Goal: Task Accomplishment & Management: Use online tool/utility

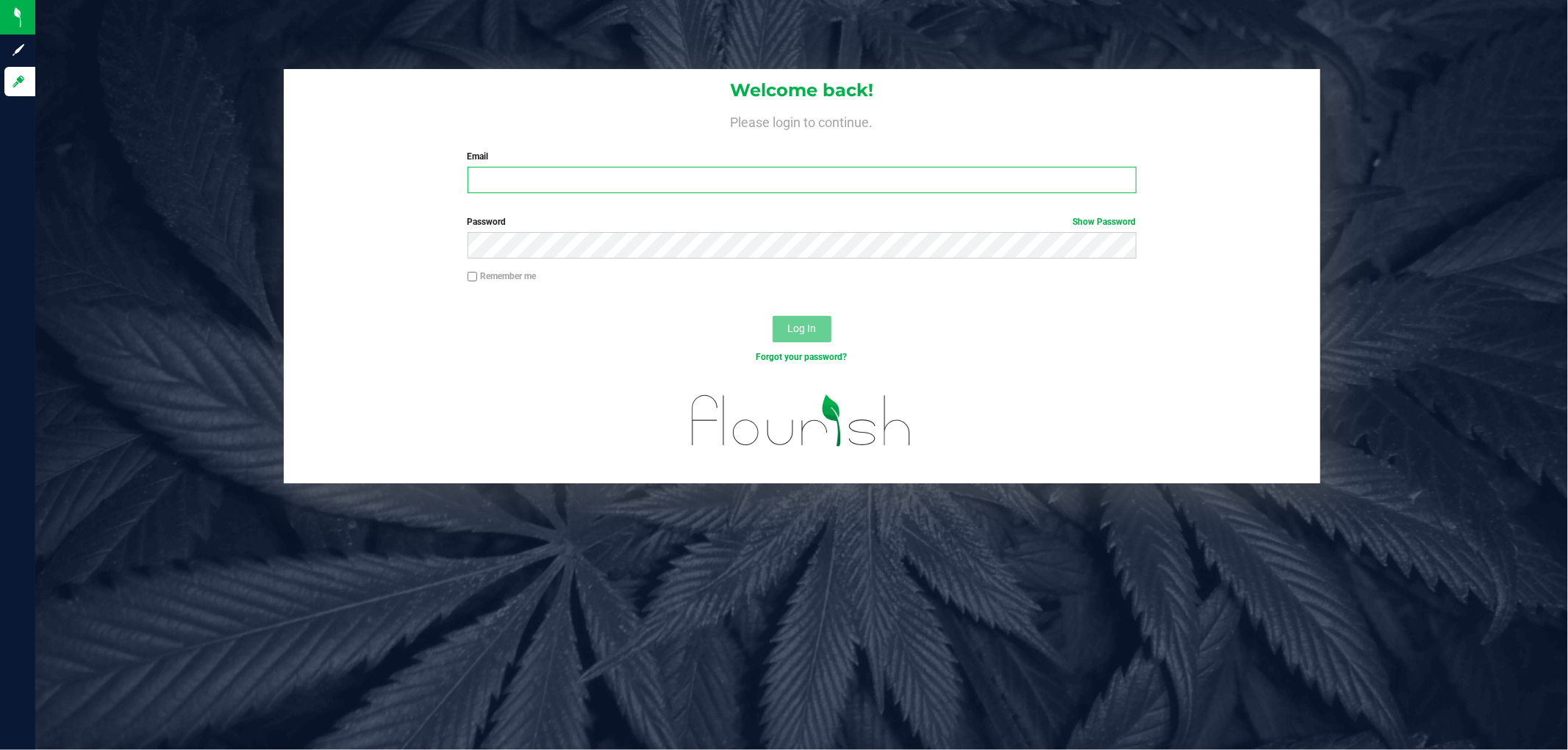
click at [567, 179] on input "Email" at bounding box center [802, 180] width 669 height 26
type input "dbayless@live"
drag, startPoint x: 606, startPoint y: 181, endPoint x: 452, endPoint y: 192, distance: 154.4
click at [452, 192] on div "Welcome back! Please login to continue. Email dbayless@live Required Please for…" at bounding box center [802, 137] width 1037 height 136
click at [365, 223] on div "Password Show Password" at bounding box center [802, 243] width 1037 height 54
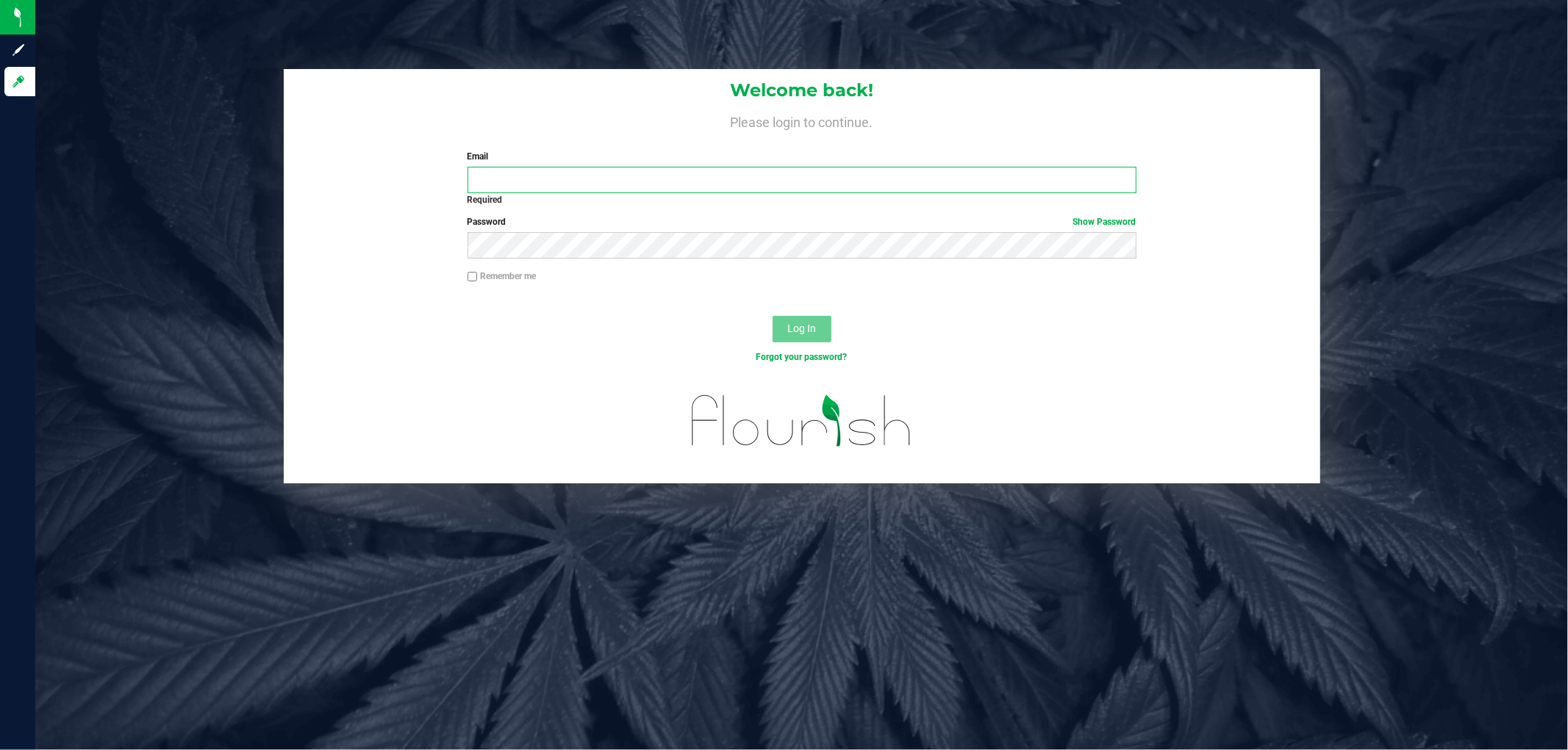
click at [537, 176] on input "Email" at bounding box center [802, 180] width 669 height 26
click at [506, 180] on input "Email" at bounding box center [802, 180] width 669 height 26
type input "[EMAIL_ADDRESS][DOMAIN_NAME]"
click at [772, 316] on button "Log In" at bounding box center [802, 329] width 59 height 26
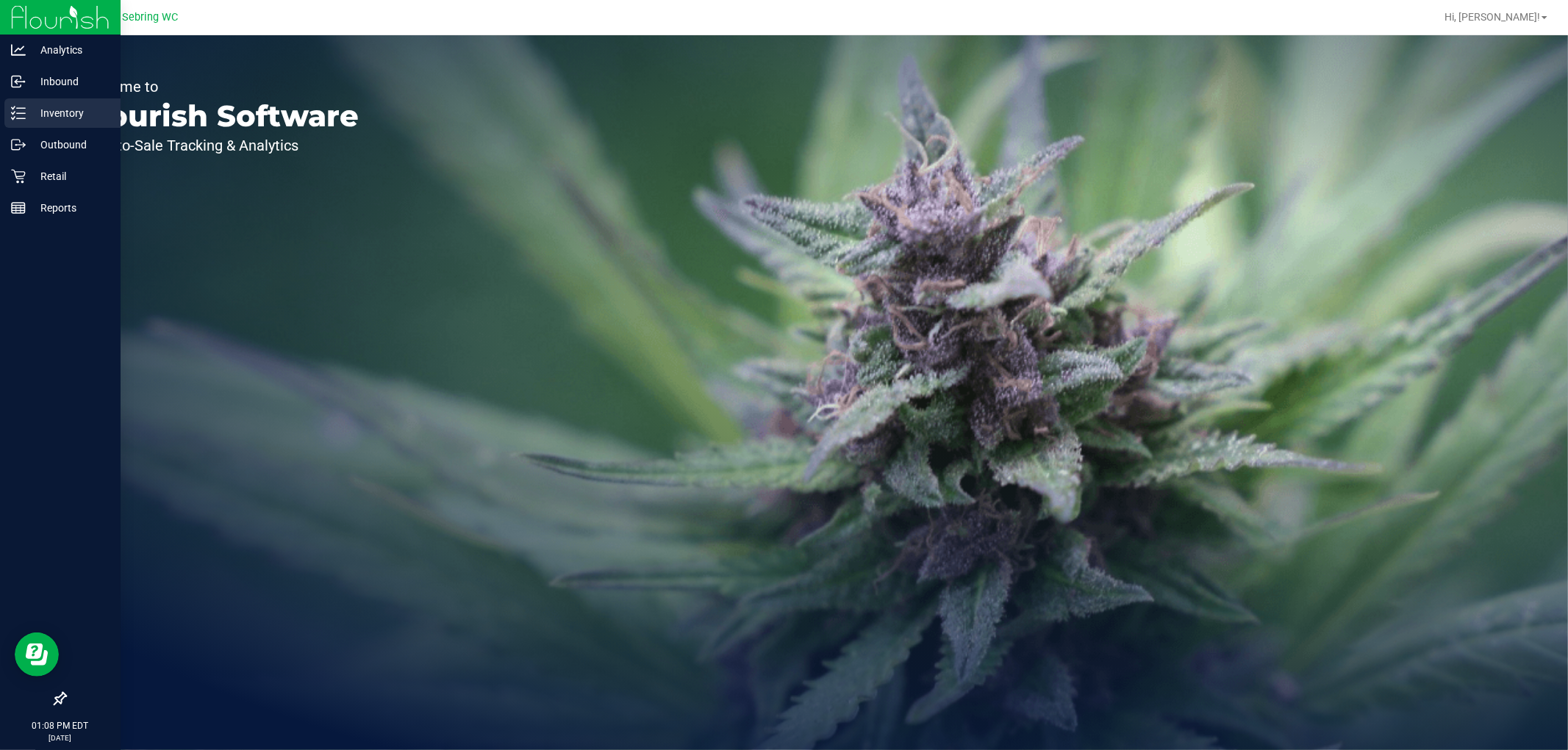
click at [49, 119] on p "Inventory" at bounding box center [69, 113] width 89 height 18
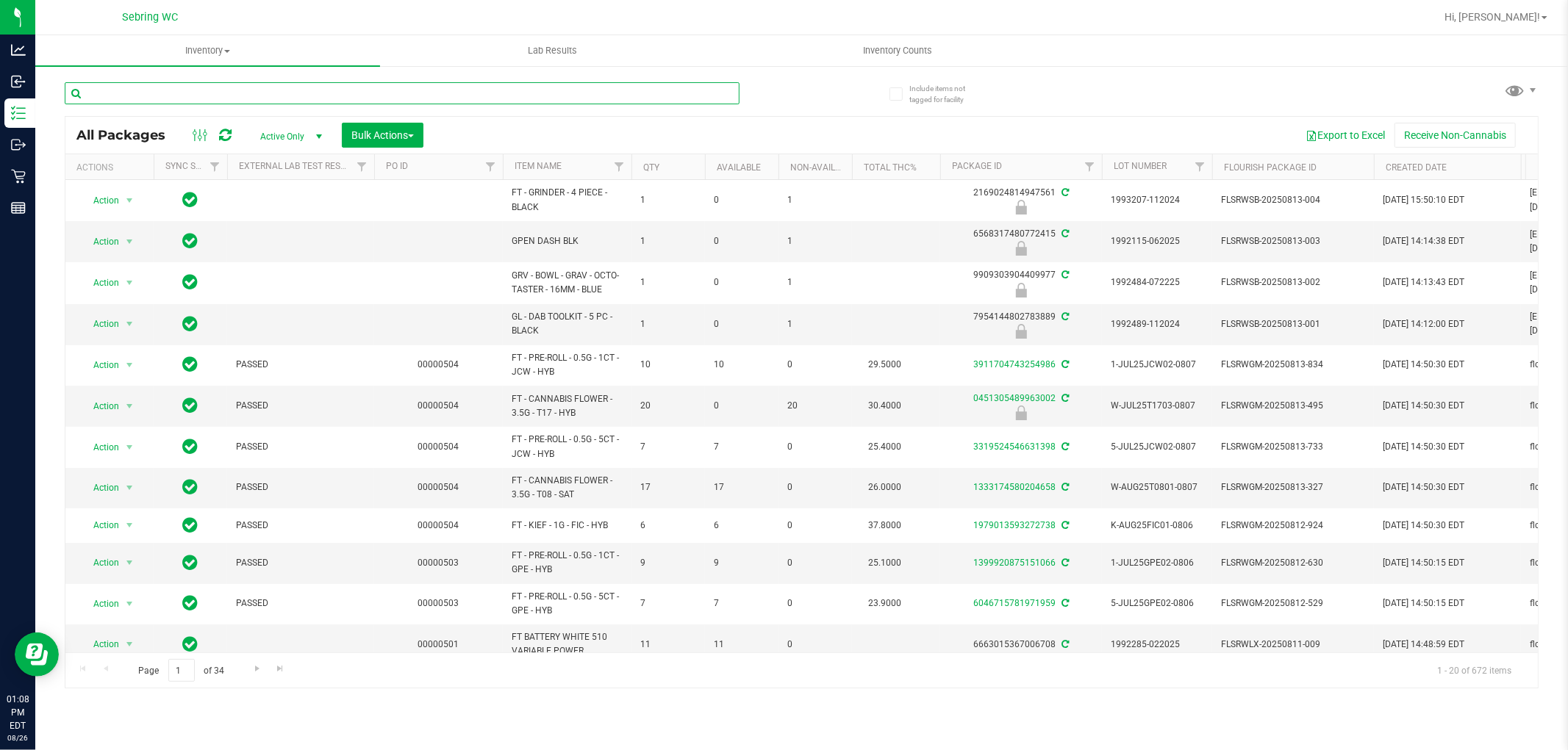
click at [298, 89] on input "text" at bounding box center [402, 93] width 675 height 22
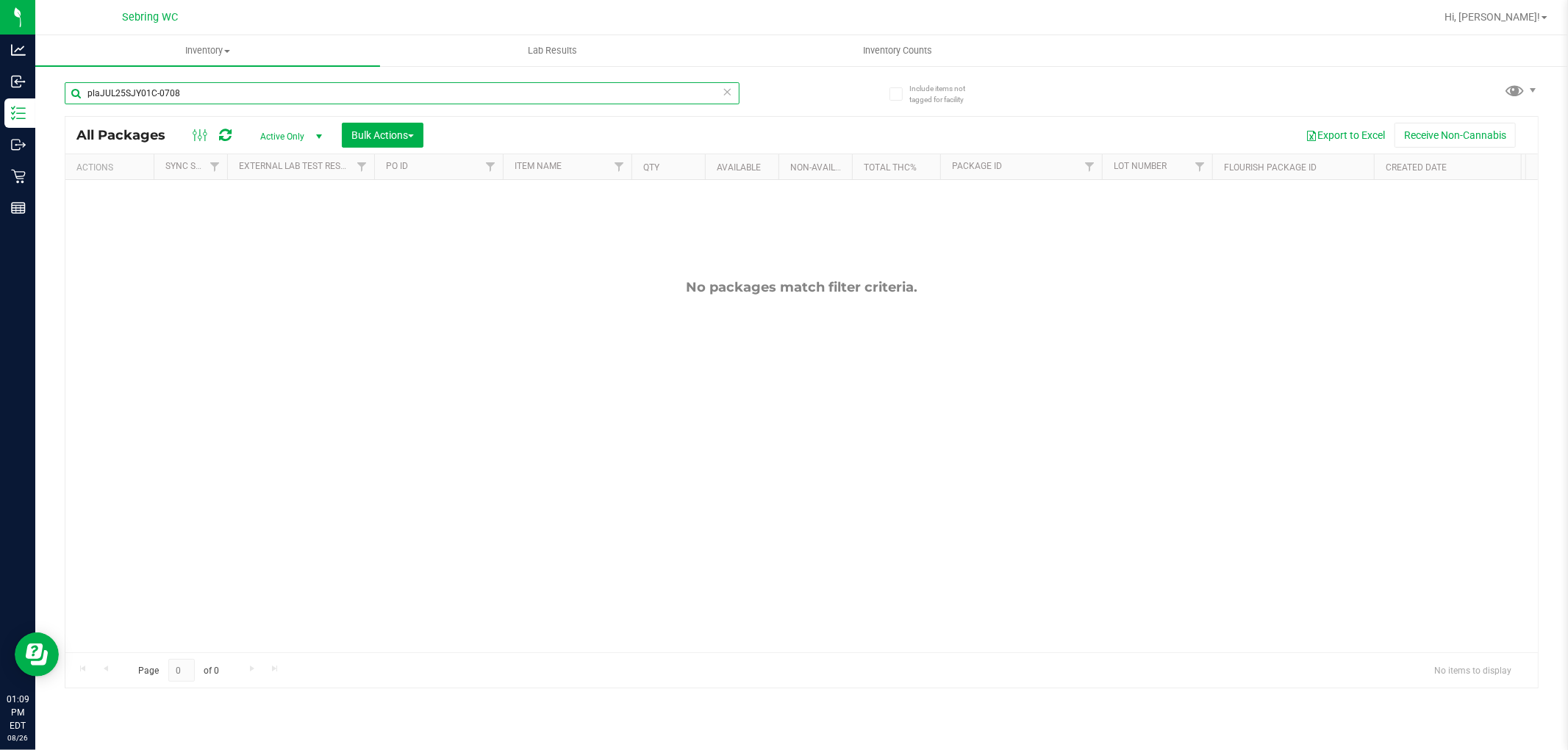
type input "plaJUL25SJY01C-0708"
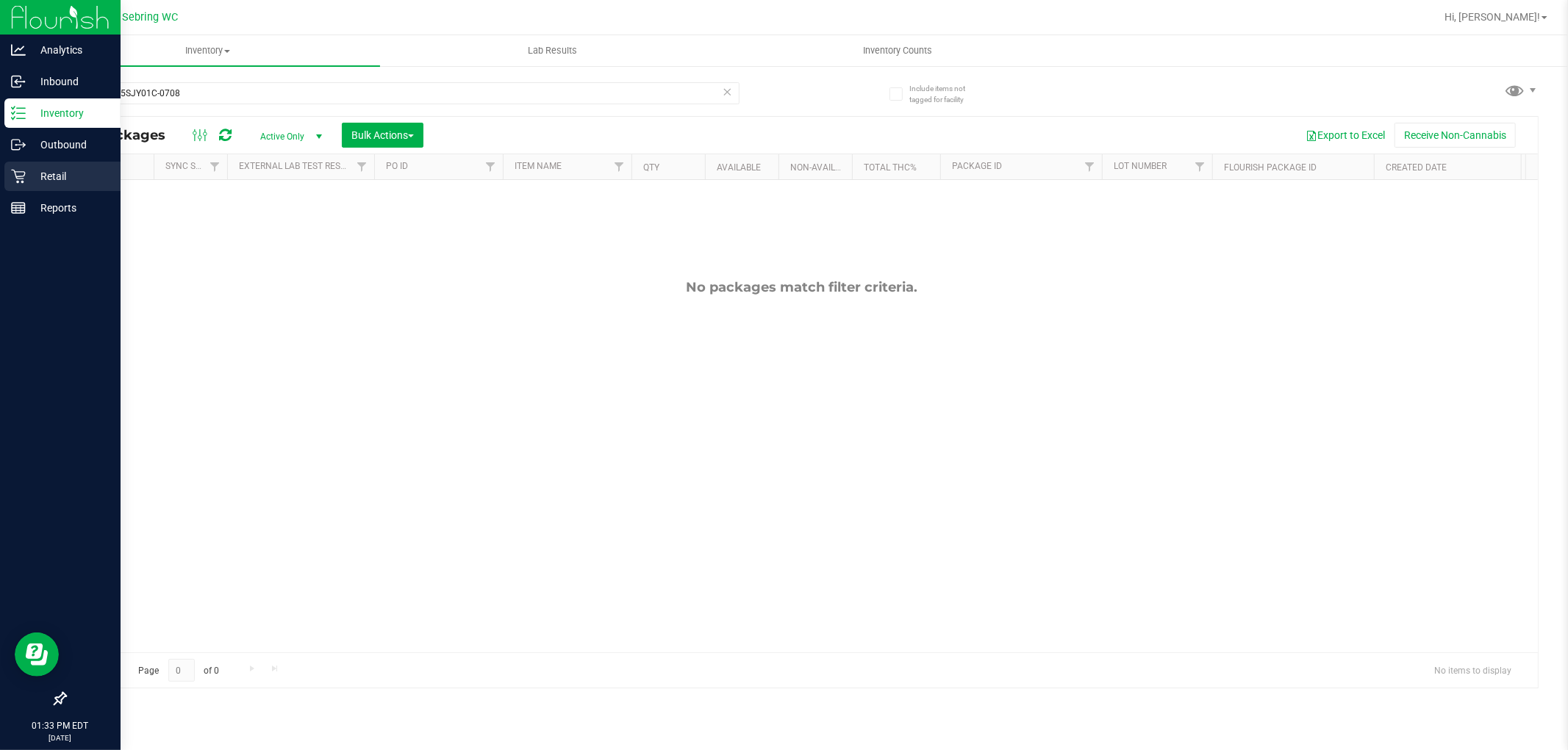
click at [41, 164] on div "Retail" at bounding box center [63, 176] width 117 height 30
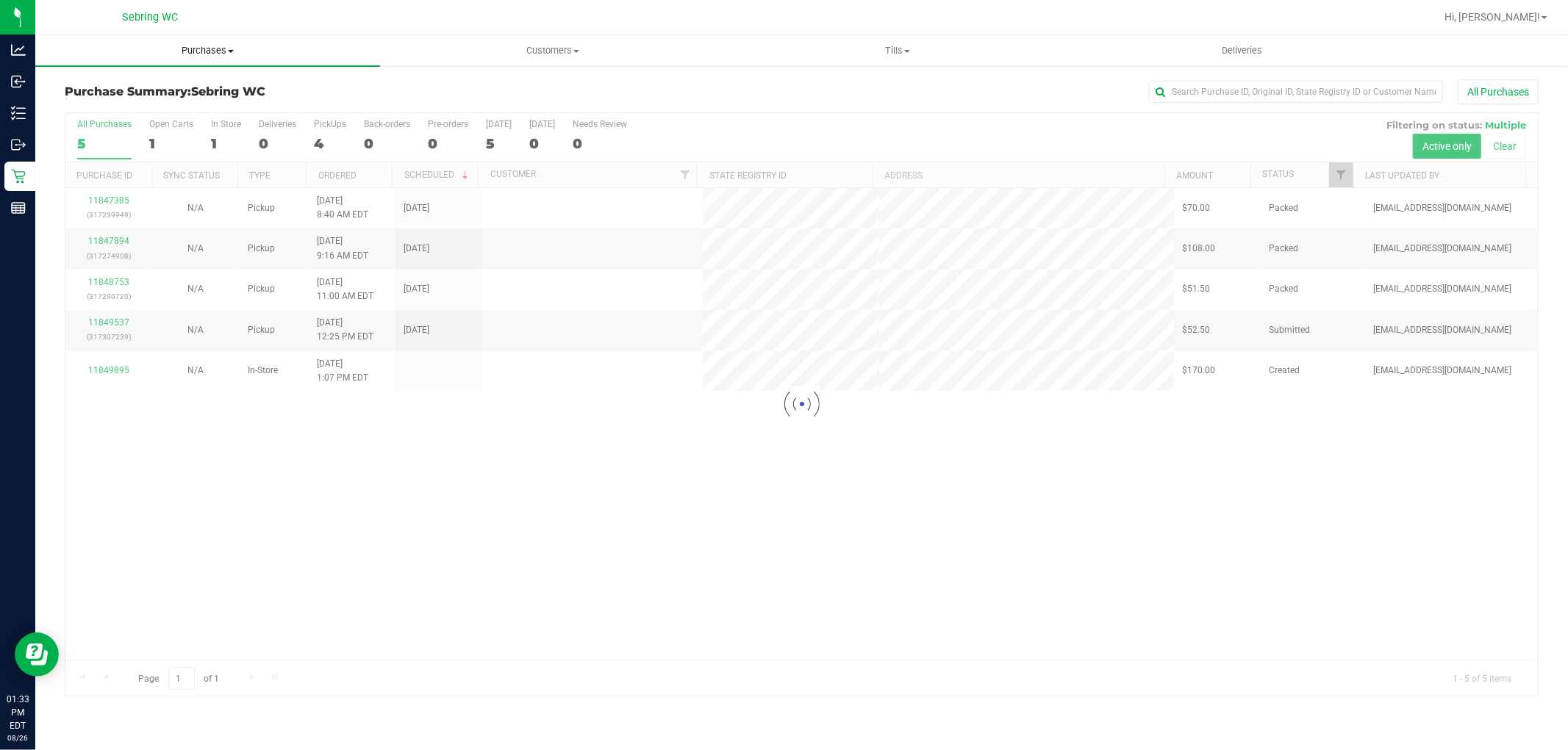
click at [228, 52] on span "Purchases" at bounding box center [207, 50] width 345 height 14
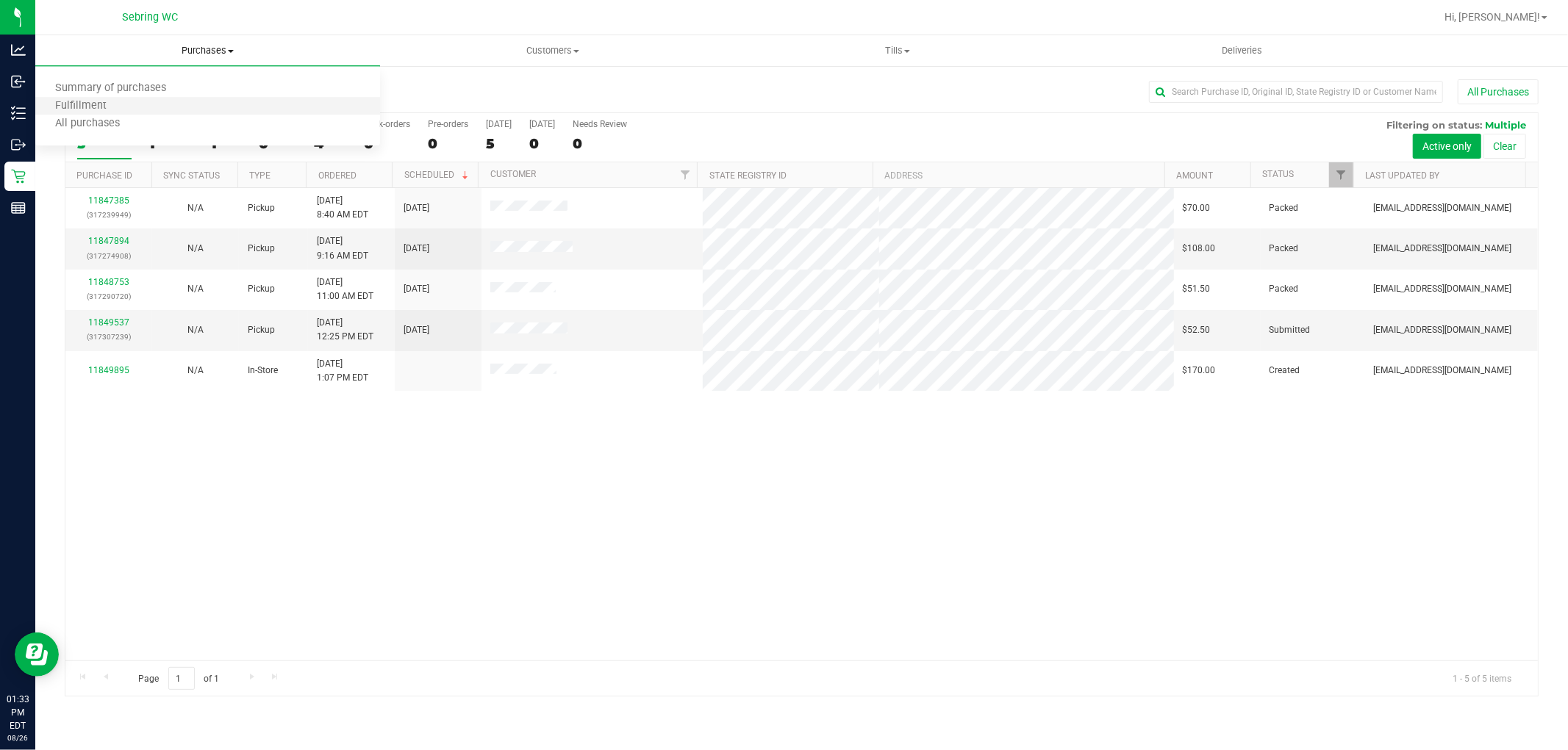
click at [168, 107] on li "Fulfillment" at bounding box center [207, 107] width 345 height 18
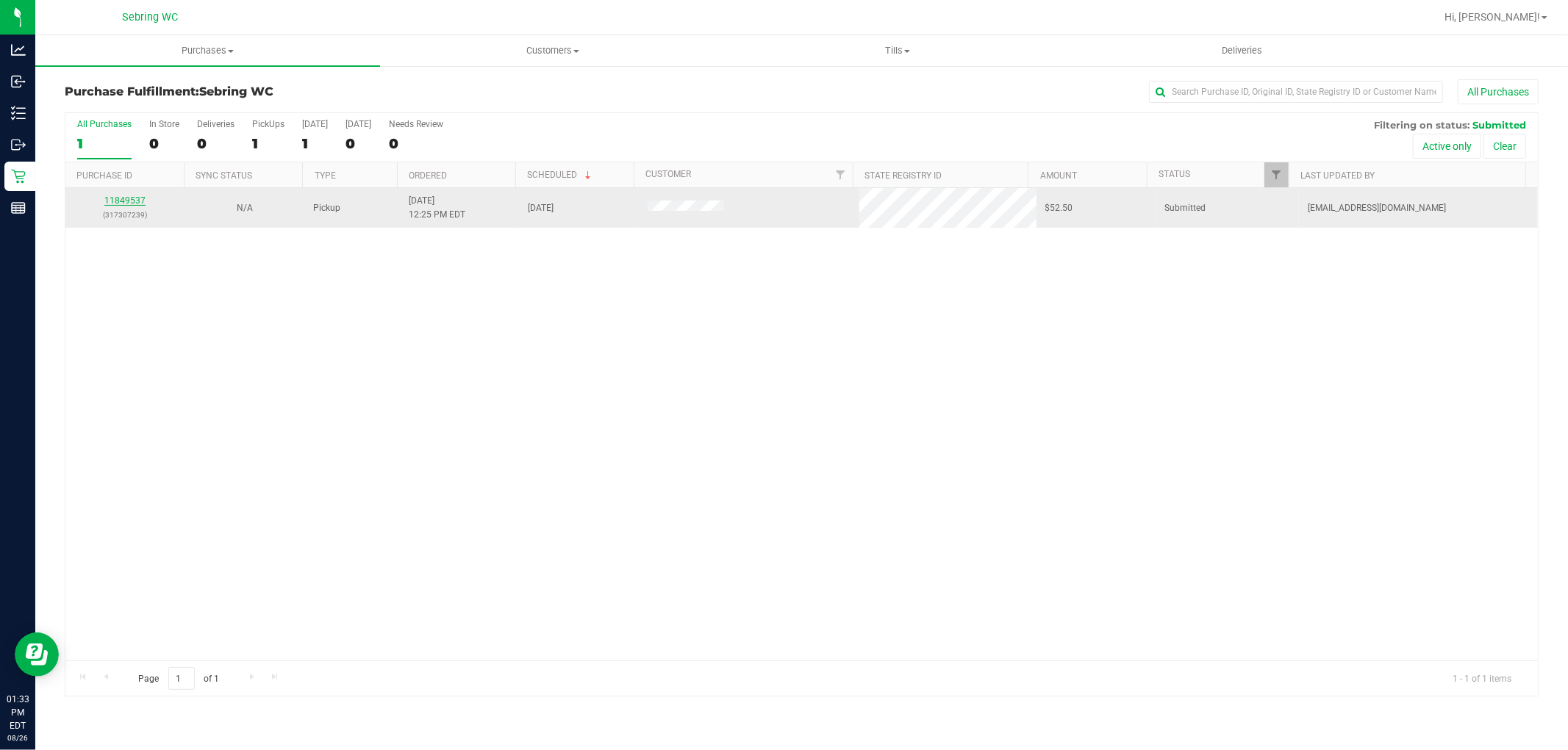
click at [120, 202] on link "11849537" at bounding box center [125, 200] width 41 height 10
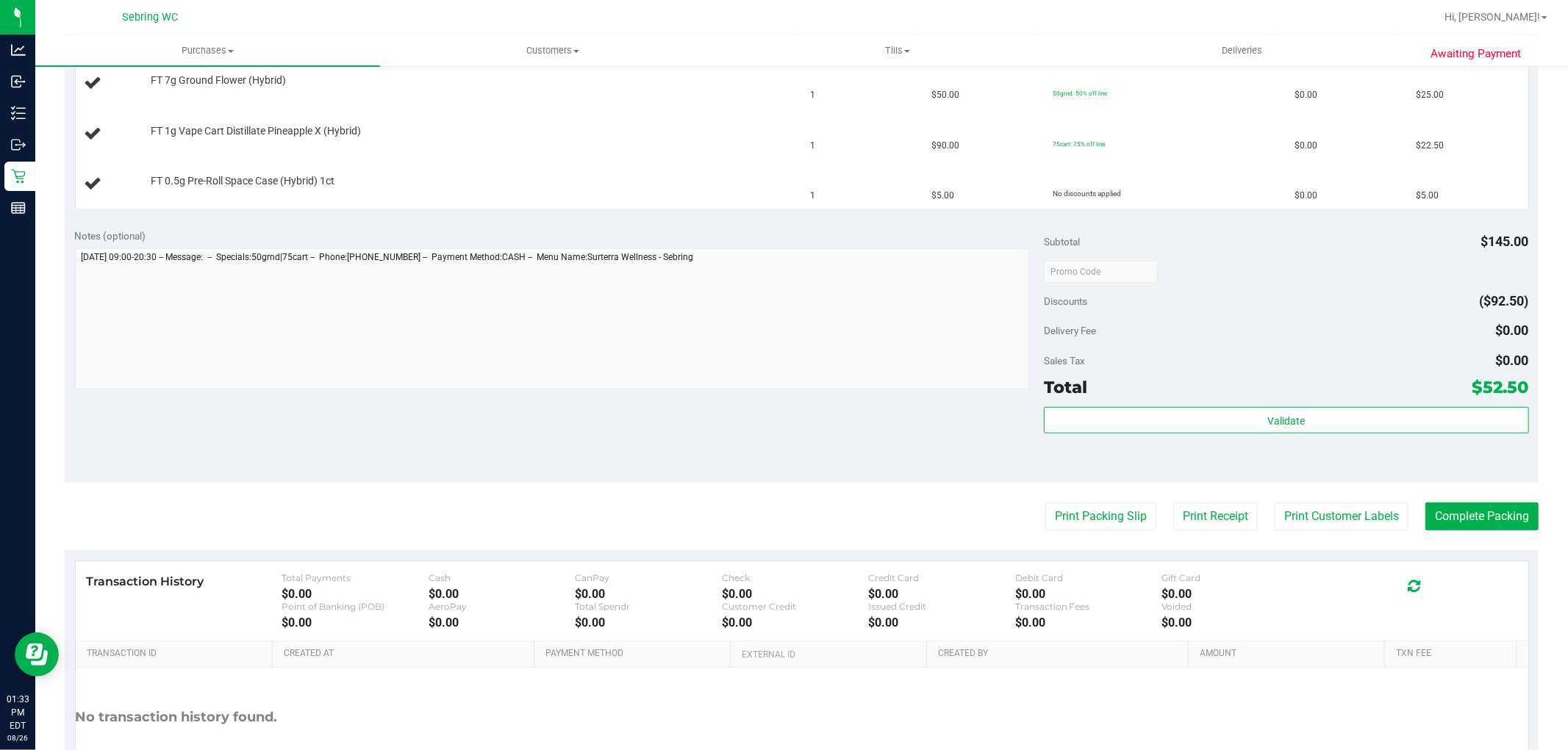
scroll to position [489, 0]
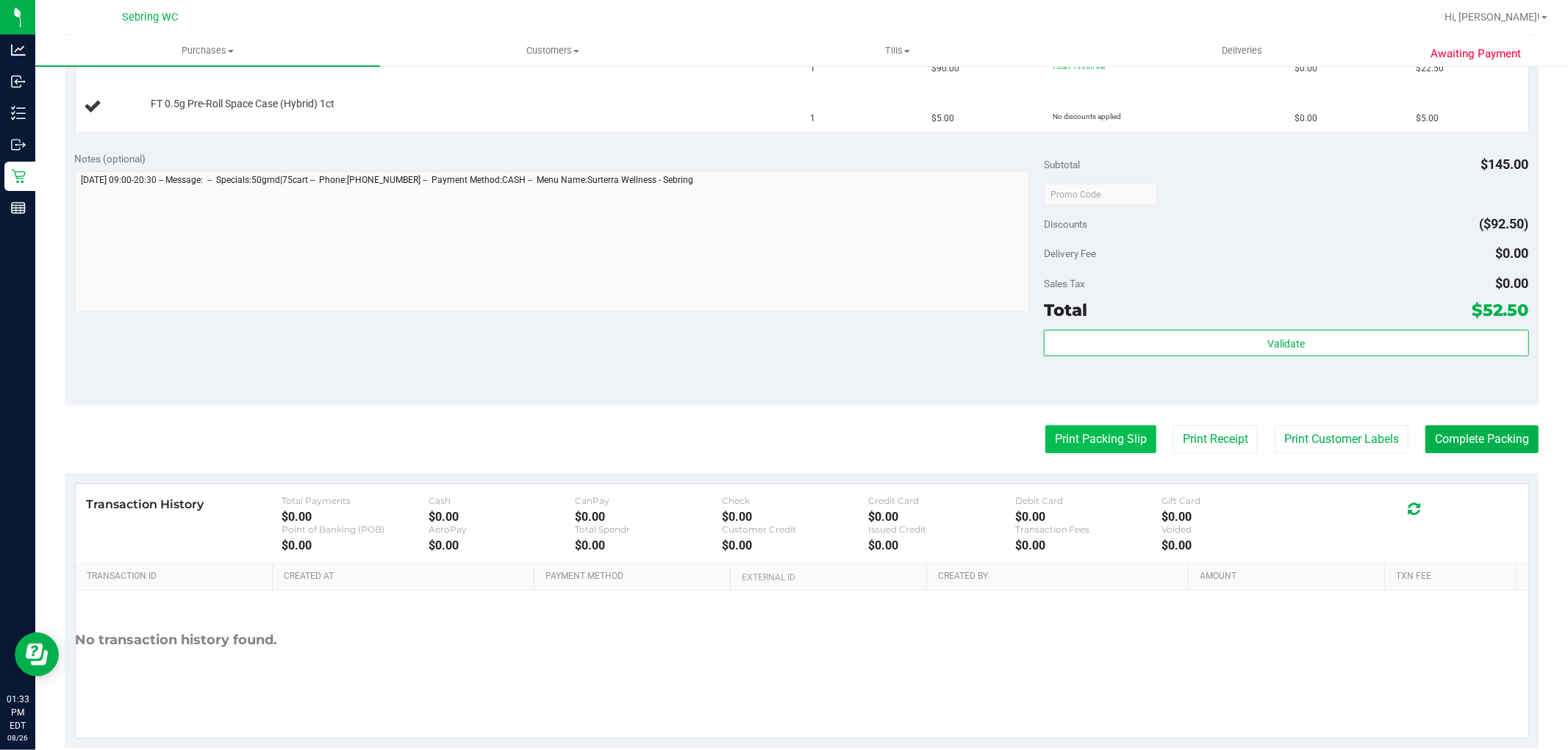
click at [1093, 446] on button "Print Packing Slip" at bounding box center [1100, 439] width 111 height 28
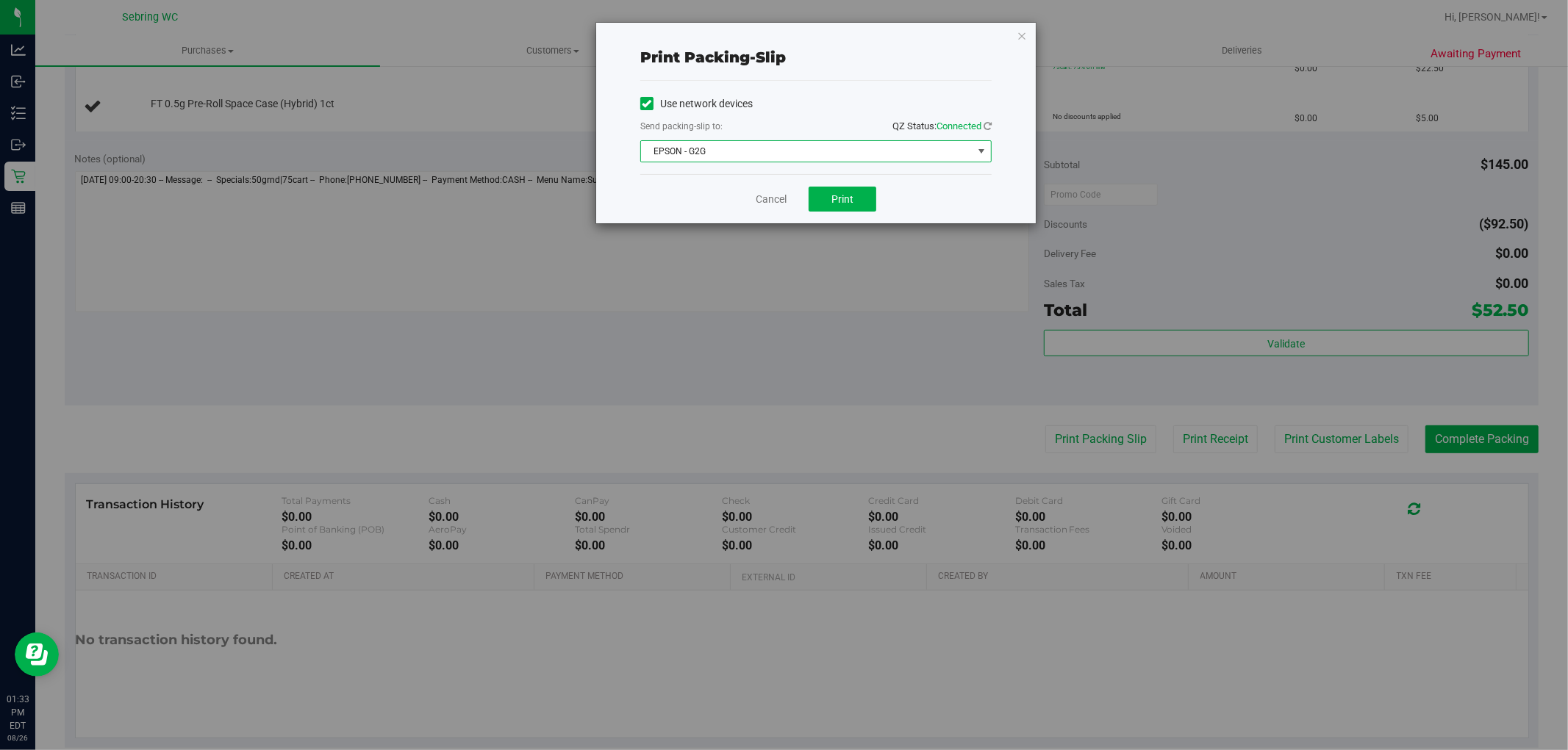
click at [829, 148] on span "EPSON - G2G" at bounding box center [806, 152] width 331 height 21
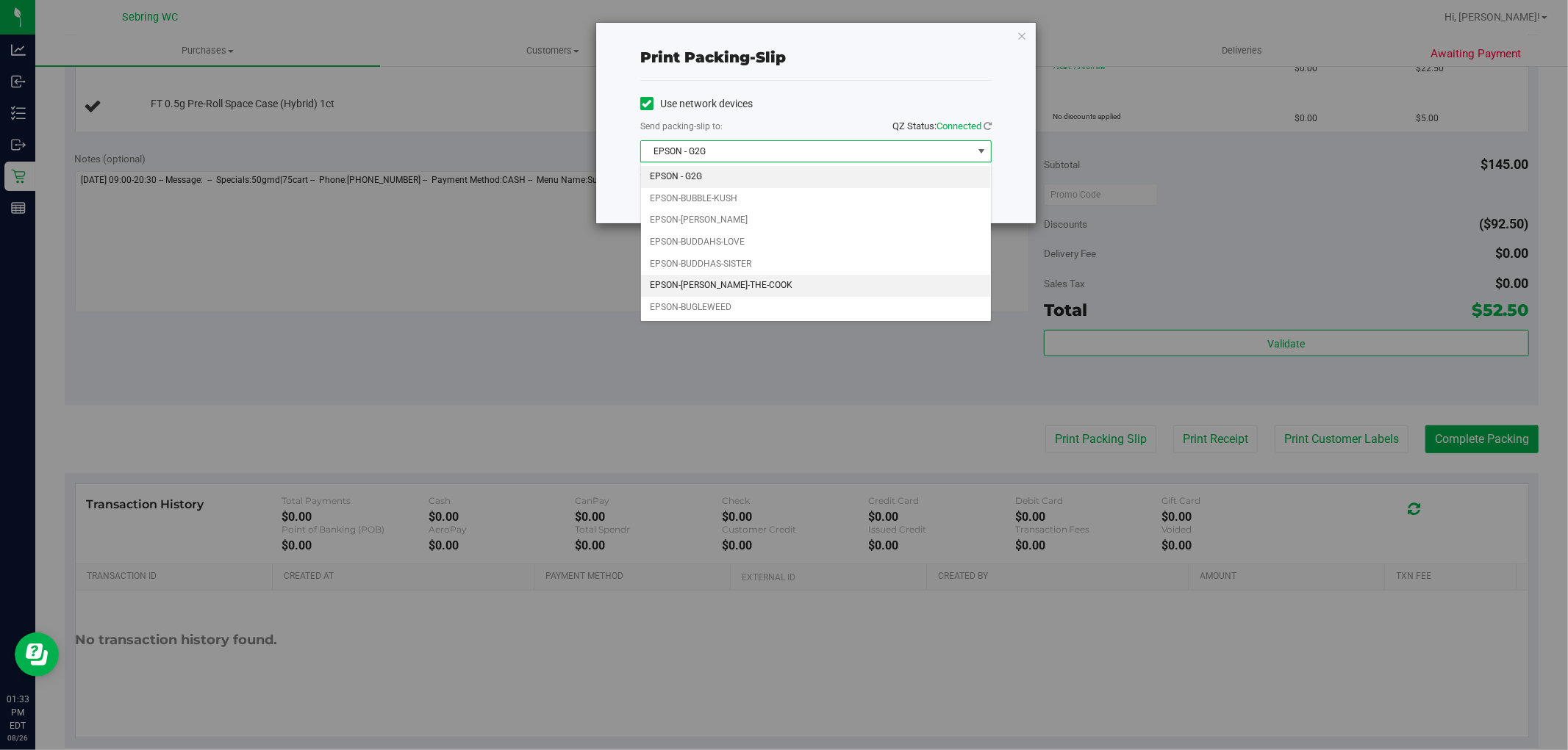
click at [680, 289] on li "EPSON-[PERSON_NAME]-THE-COOK" at bounding box center [816, 286] width 350 height 22
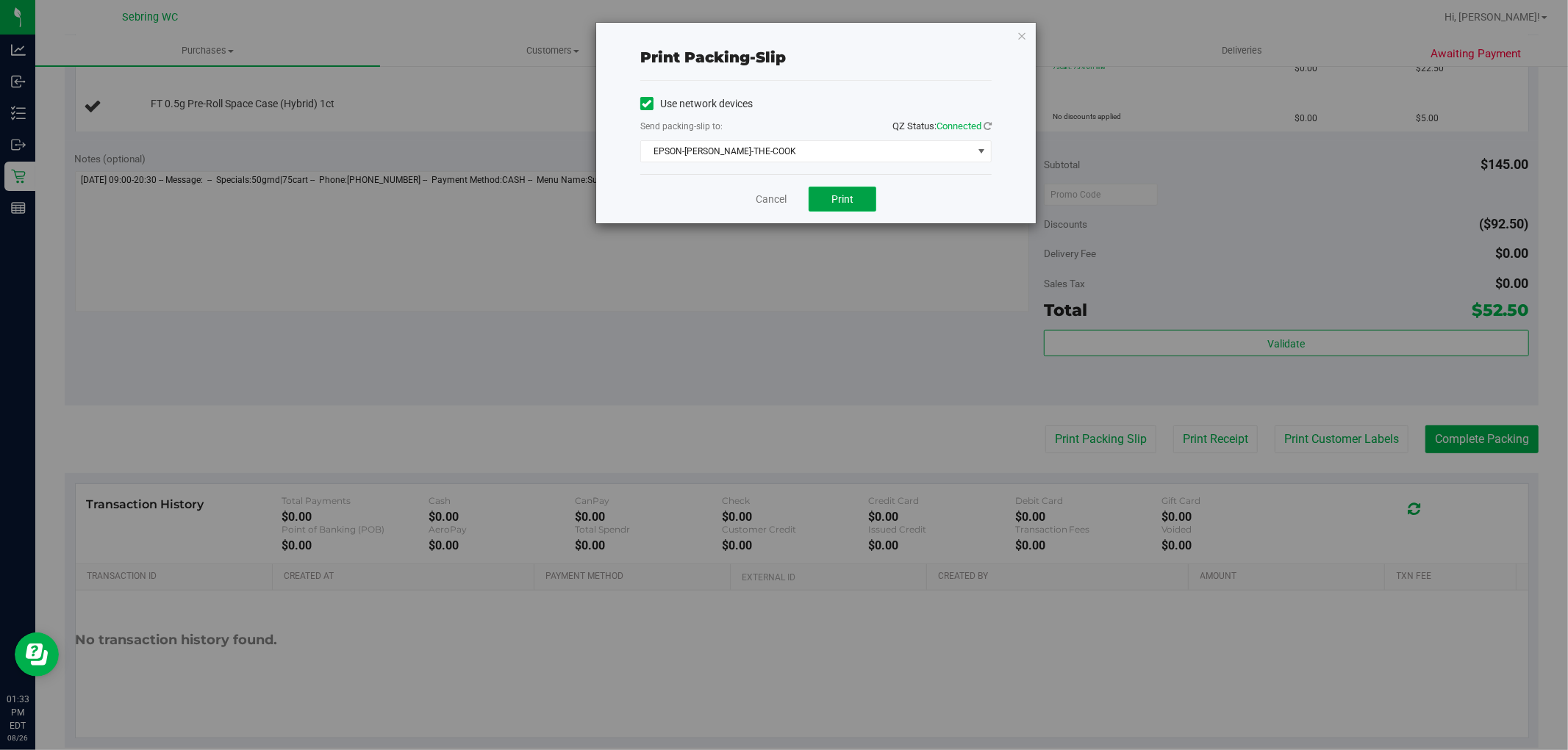
click at [839, 195] on span "Print" at bounding box center [843, 199] width 22 height 12
click at [768, 201] on link "Cancel" at bounding box center [771, 199] width 31 height 15
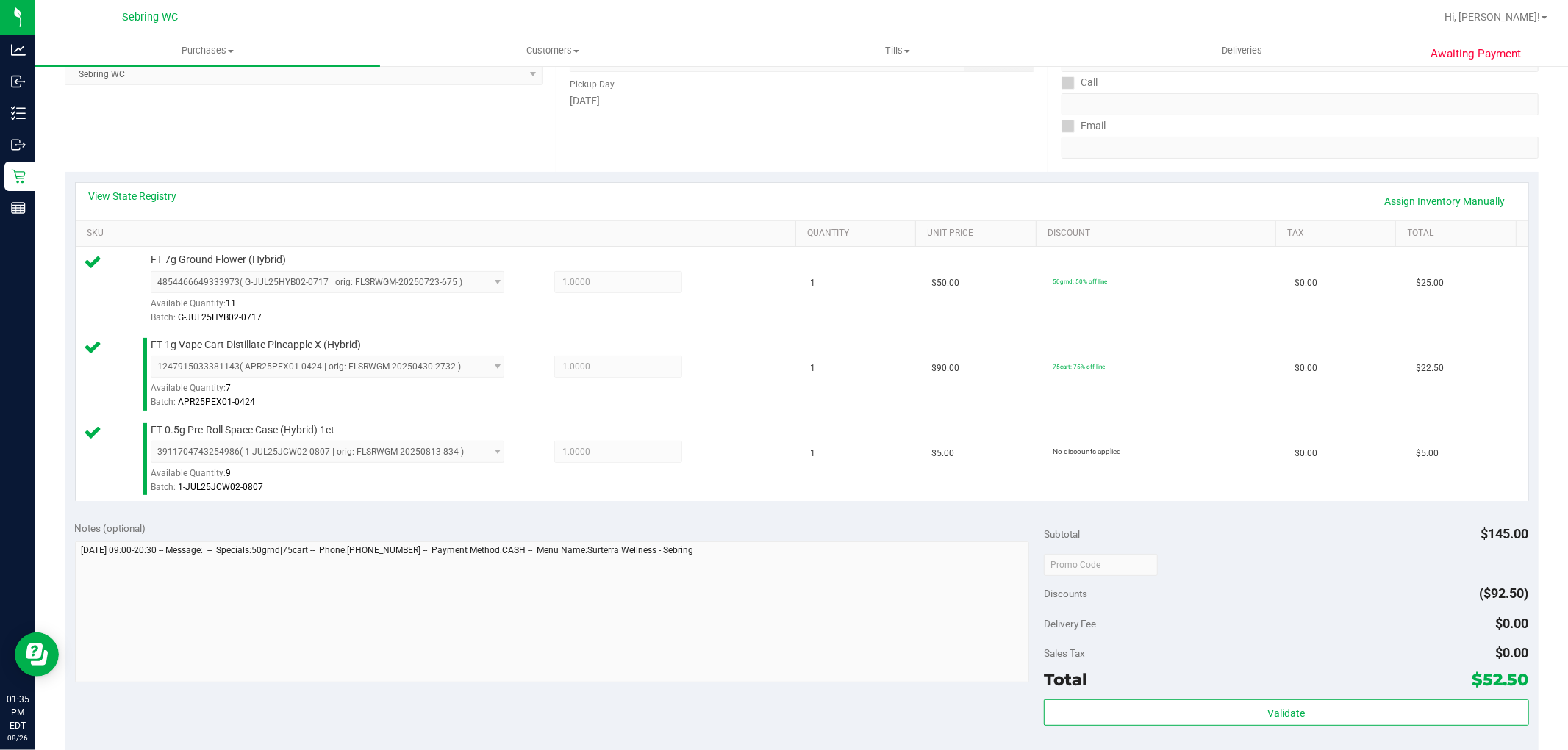
scroll to position [326, 0]
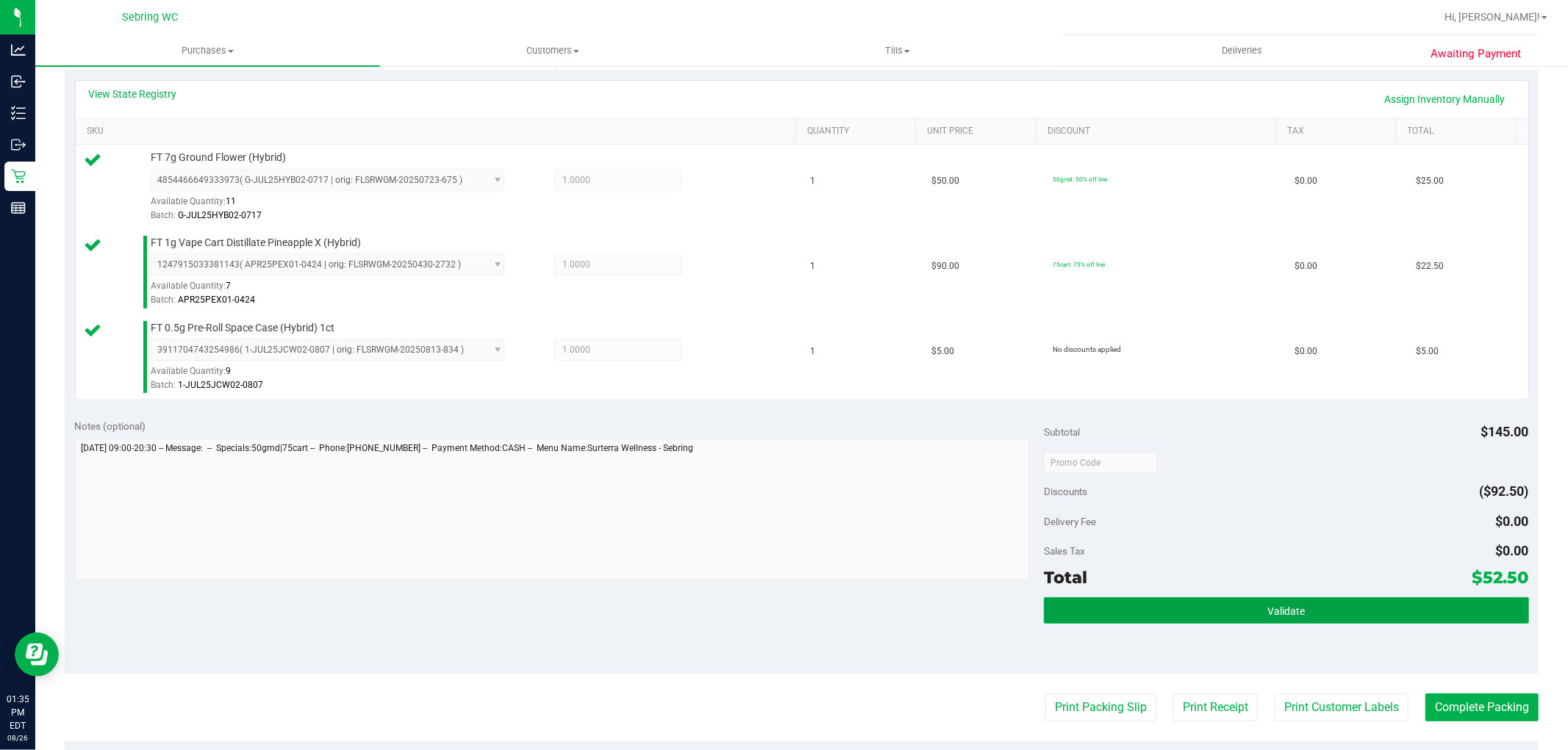
click at [1241, 605] on button "Validate" at bounding box center [1286, 610] width 484 height 26
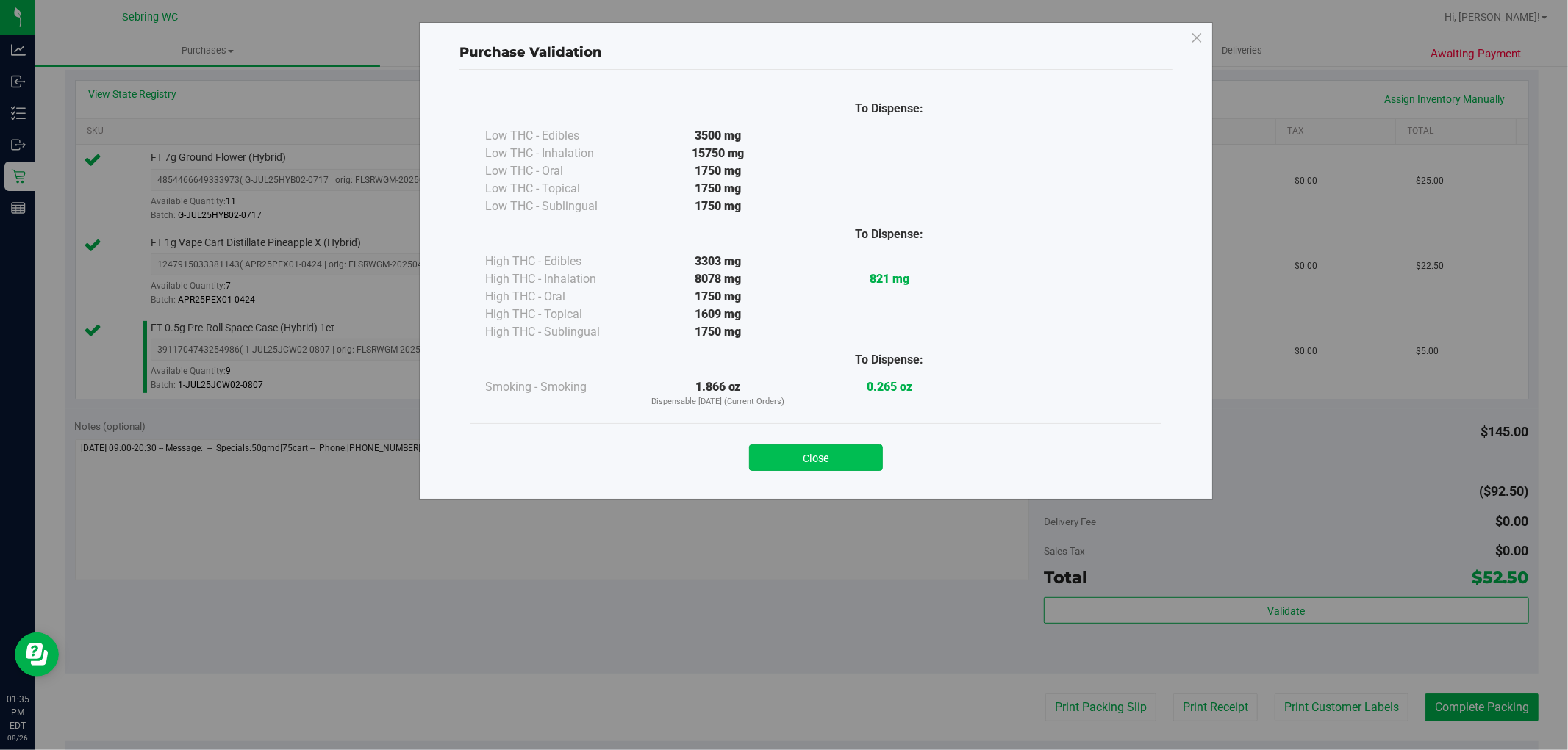
click at [827, 449] on button "Close" at bounding box center [816, 457] width 134 height 26
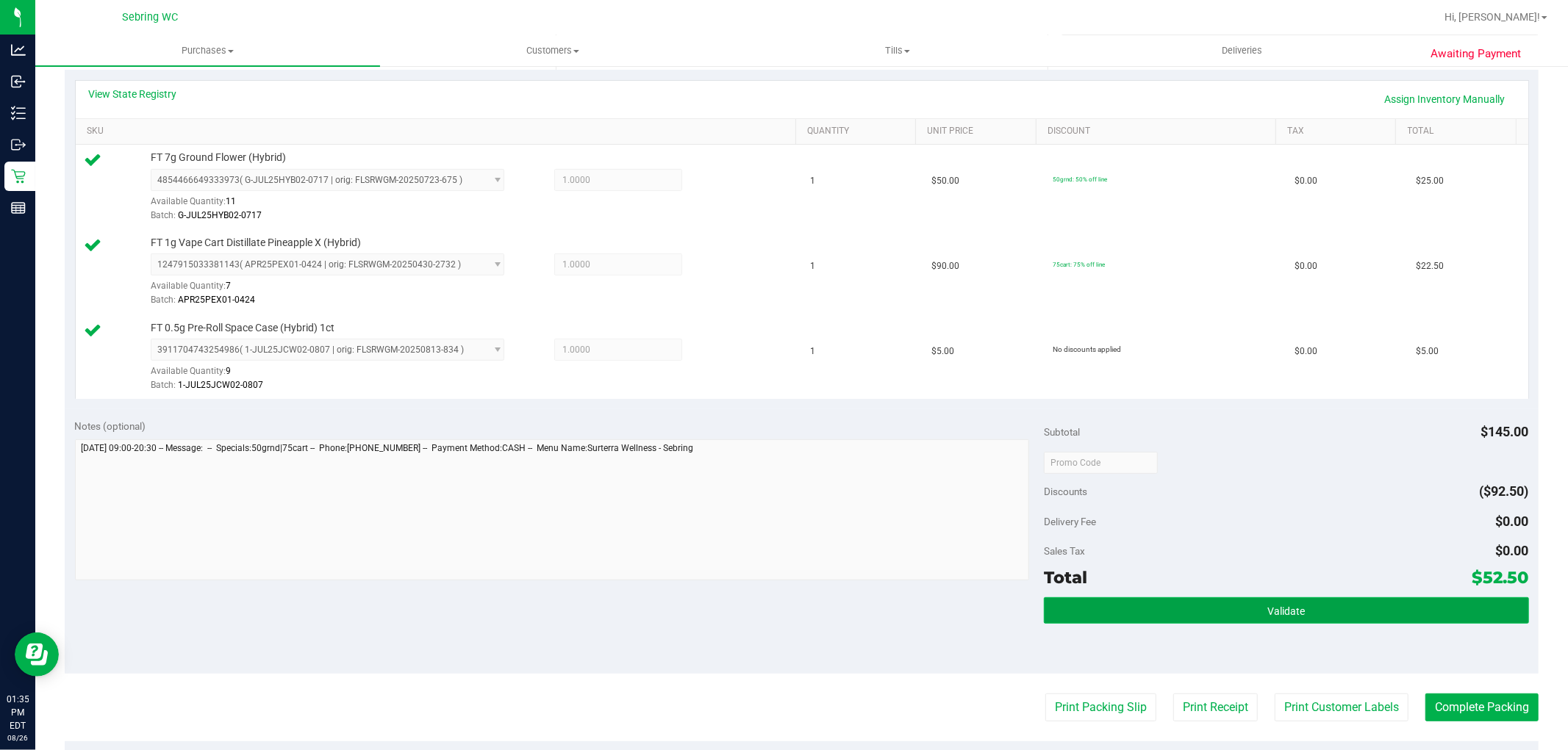
click at [1467, 603] on button "Validate" at bounding box center [1286, 610] width 484 height 26
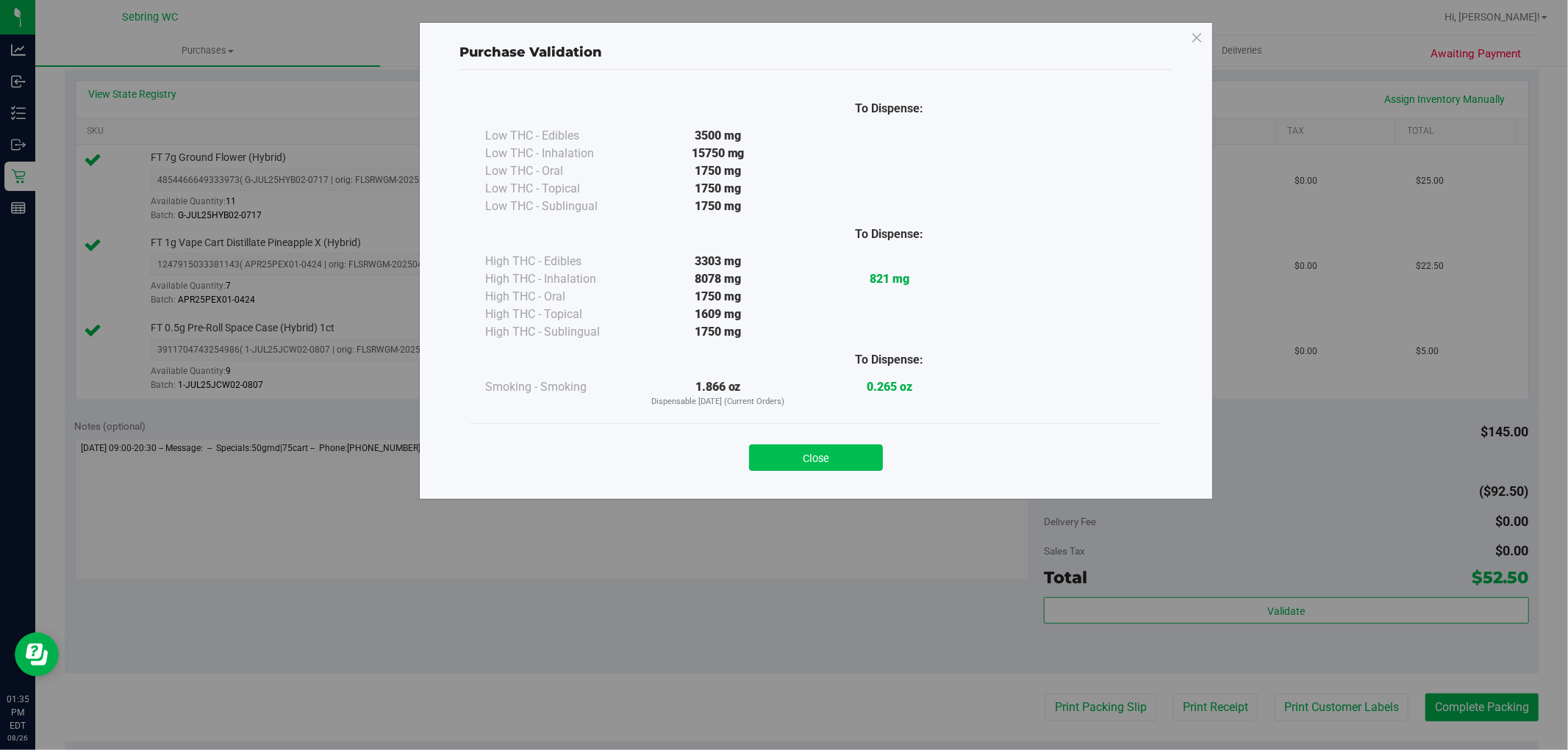
click at [807, 453] on button "Close" at bounding box center [816, 457] width 134 height 26
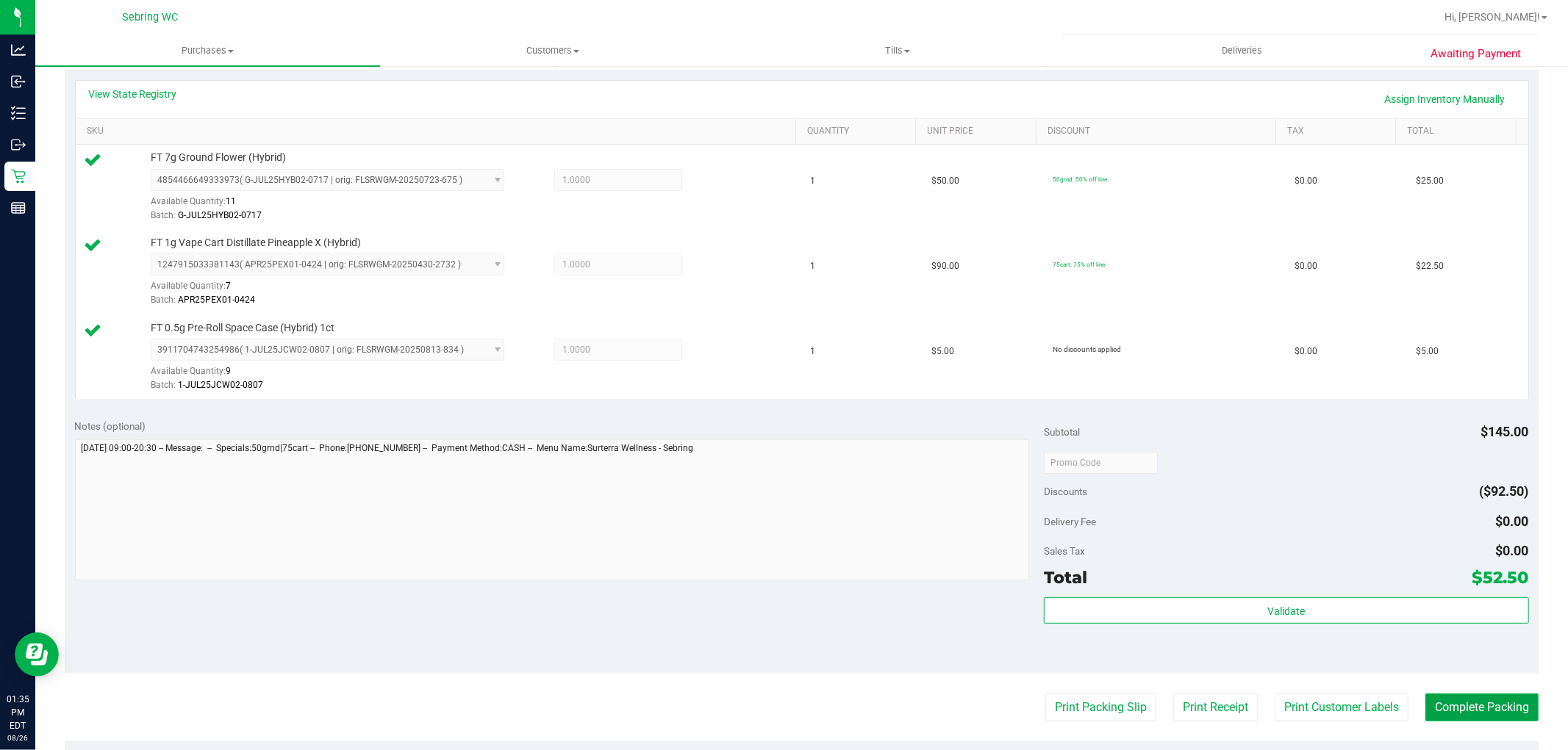
click at [1482, 697] on button "Complete Packing" at bounding box center [1482, 707] width 113 height 28
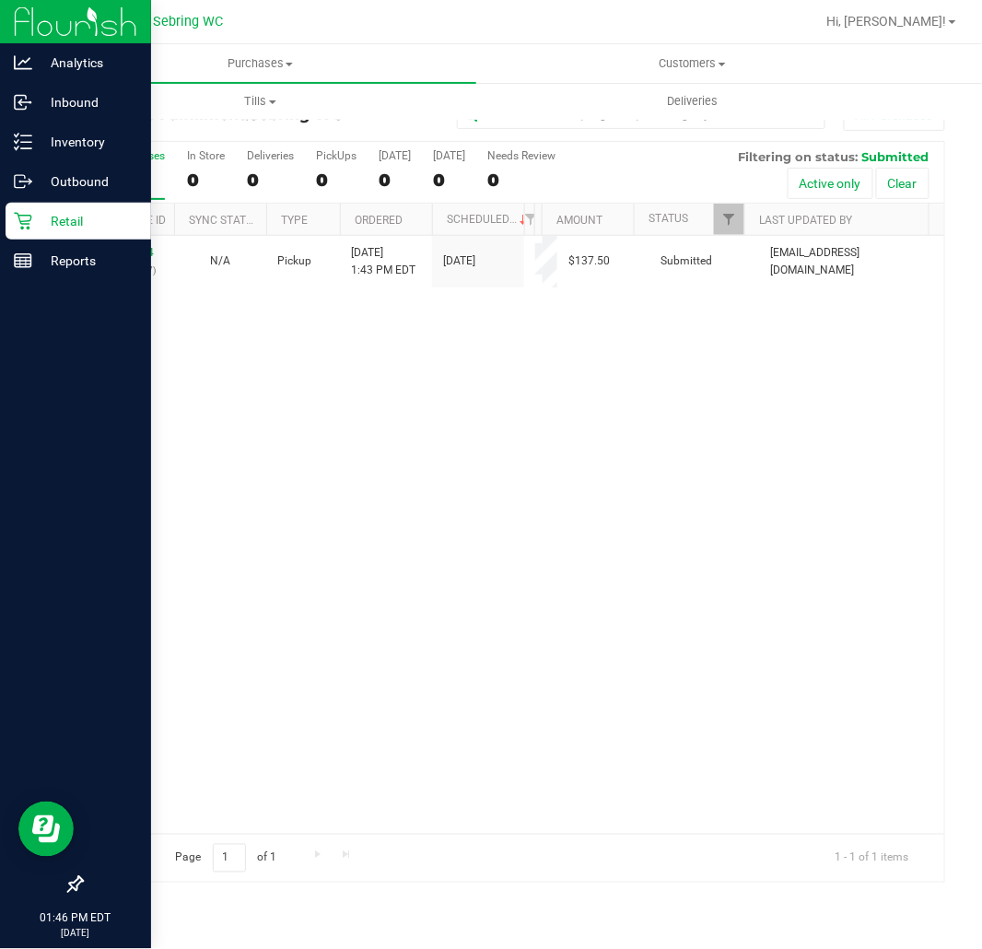
click at [33, 213] on p "Retail" at bounding box center [87, 221] width 111 height 22
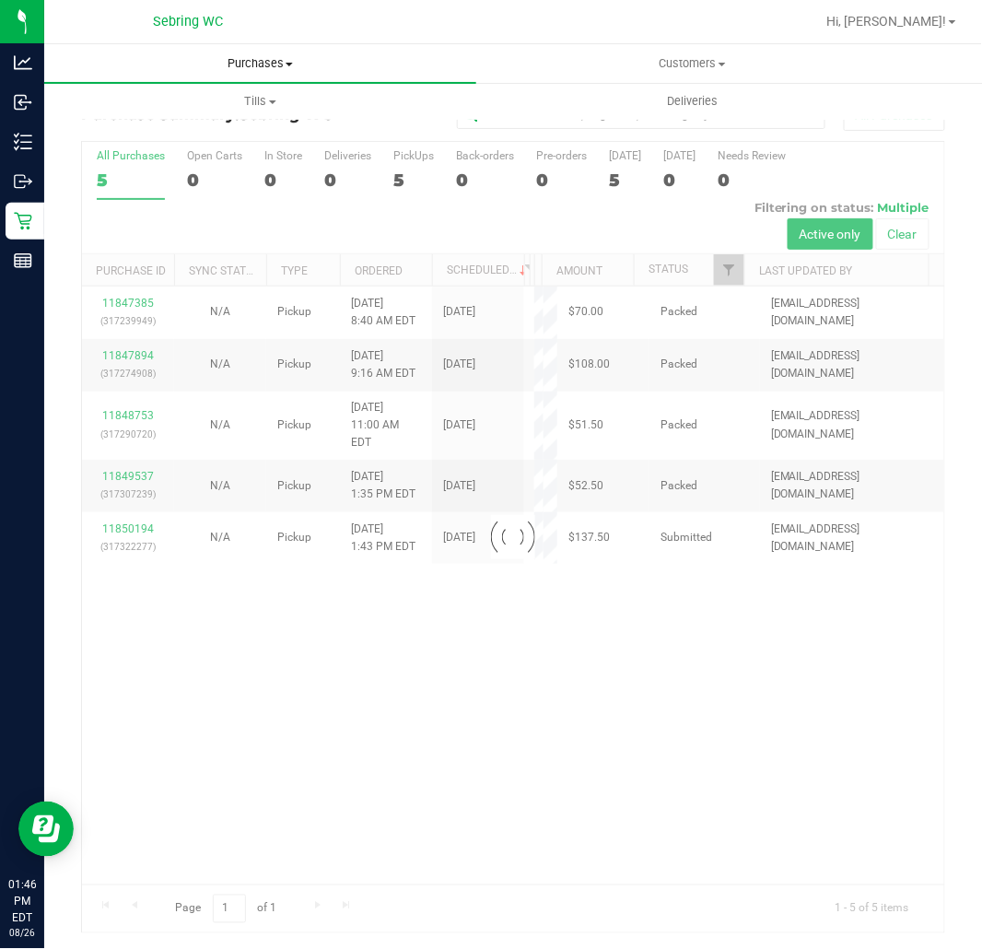
click at [277, 63] on span "Purchases" at bounding box center [260, 63] width 432 height 17
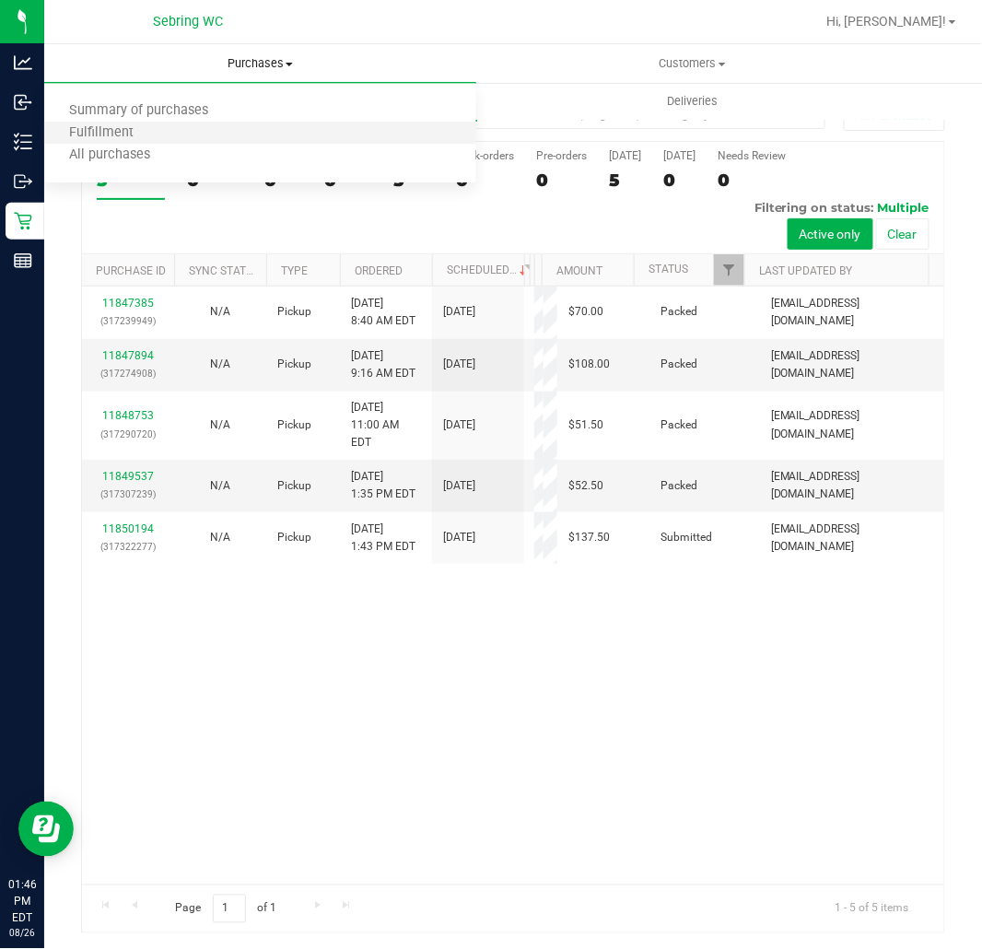
click at [255, 135] on li "Fulfillment" at bounding box center [260, 134] width 432 height 22
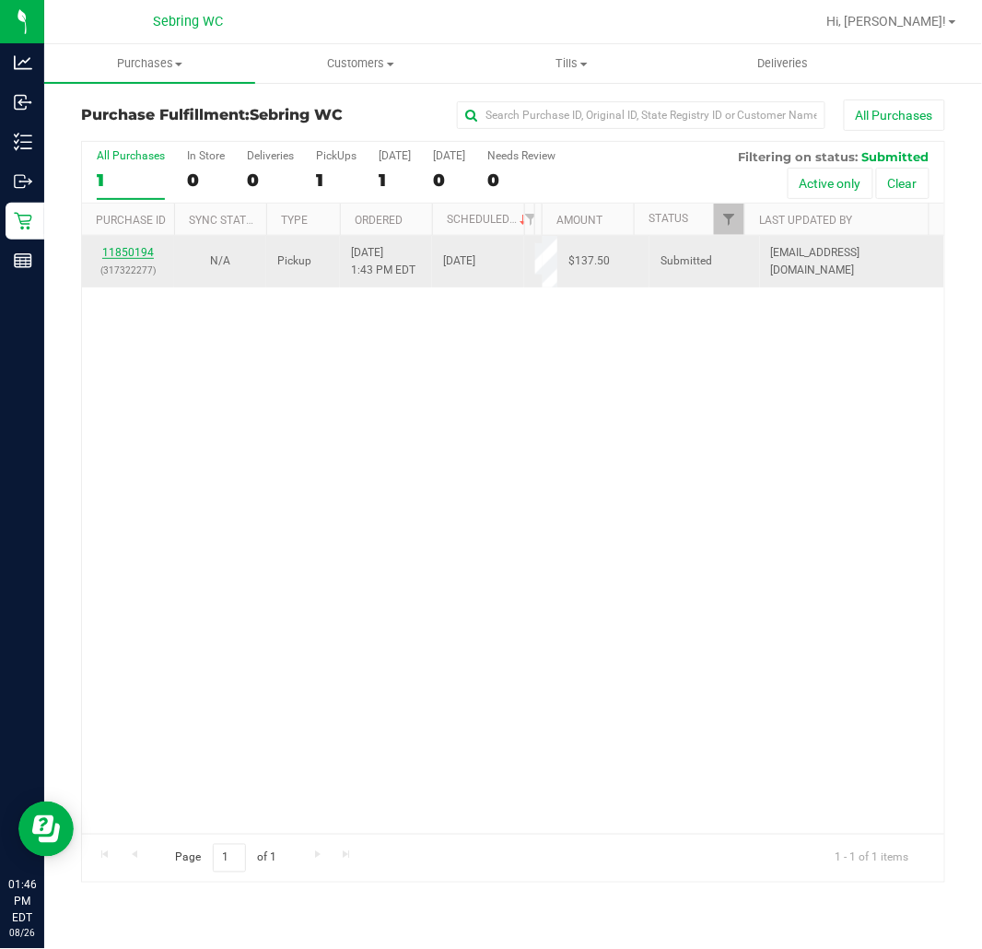
click at [134, 253] on link "11850194" at bounding box center [128, 252] width 52 height 13
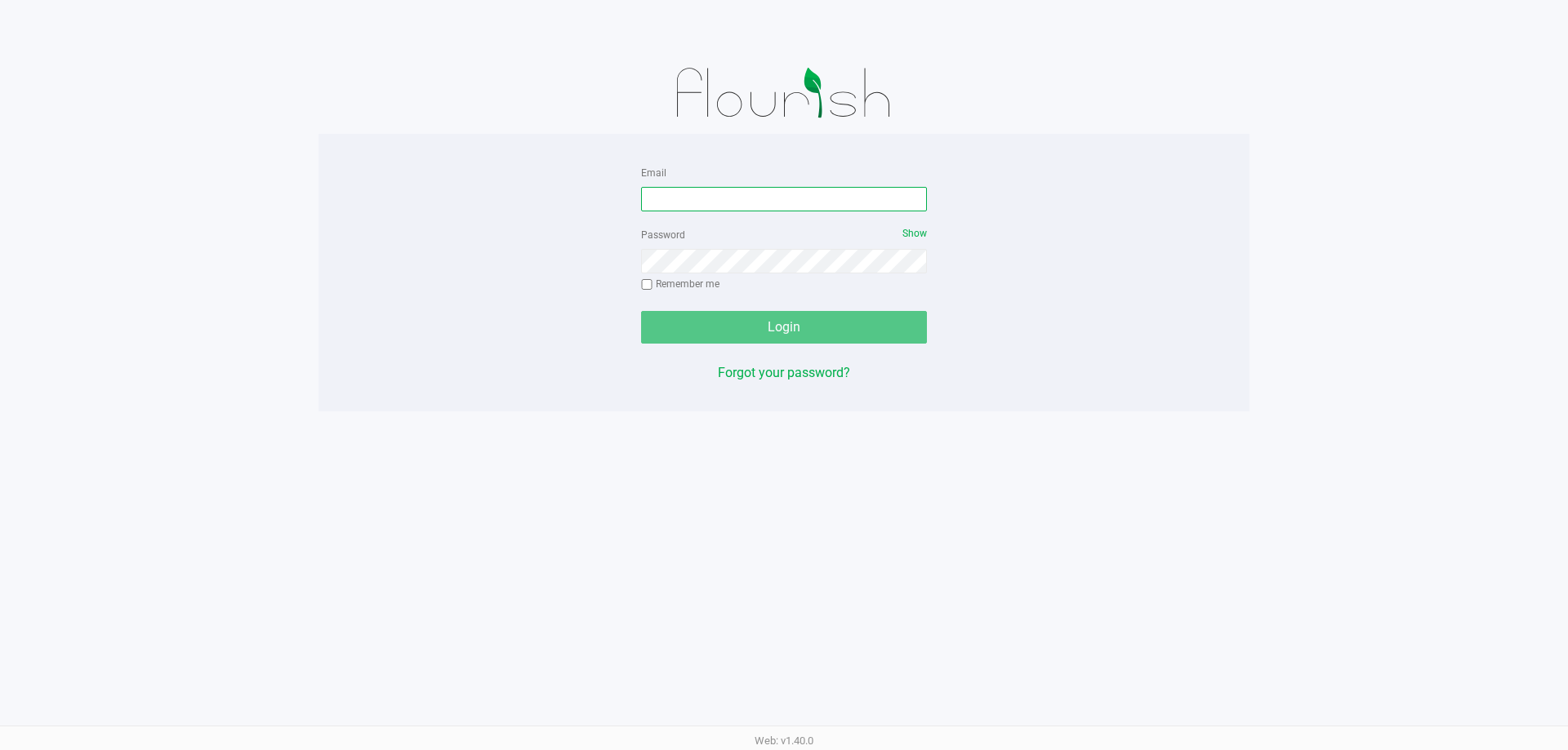
click at [718, 201] on input "Email" at bounding box center [784, 199] width 286 height 25
type input "[EMAIL_ADDRESS][DOMAIN_NAME]"
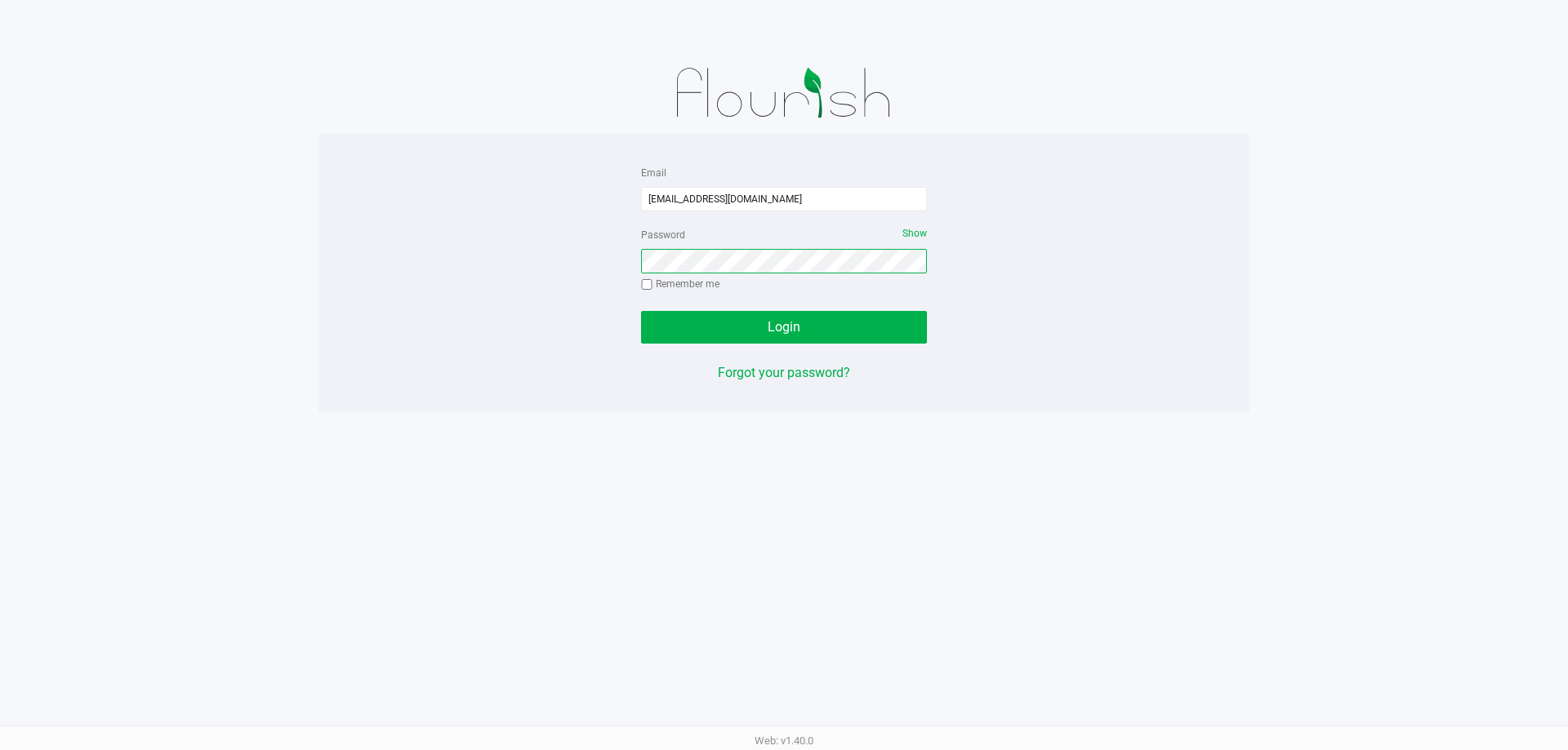
click at [641, 311] on button "Login" at bounding box center [784, 327] width 286 height 33
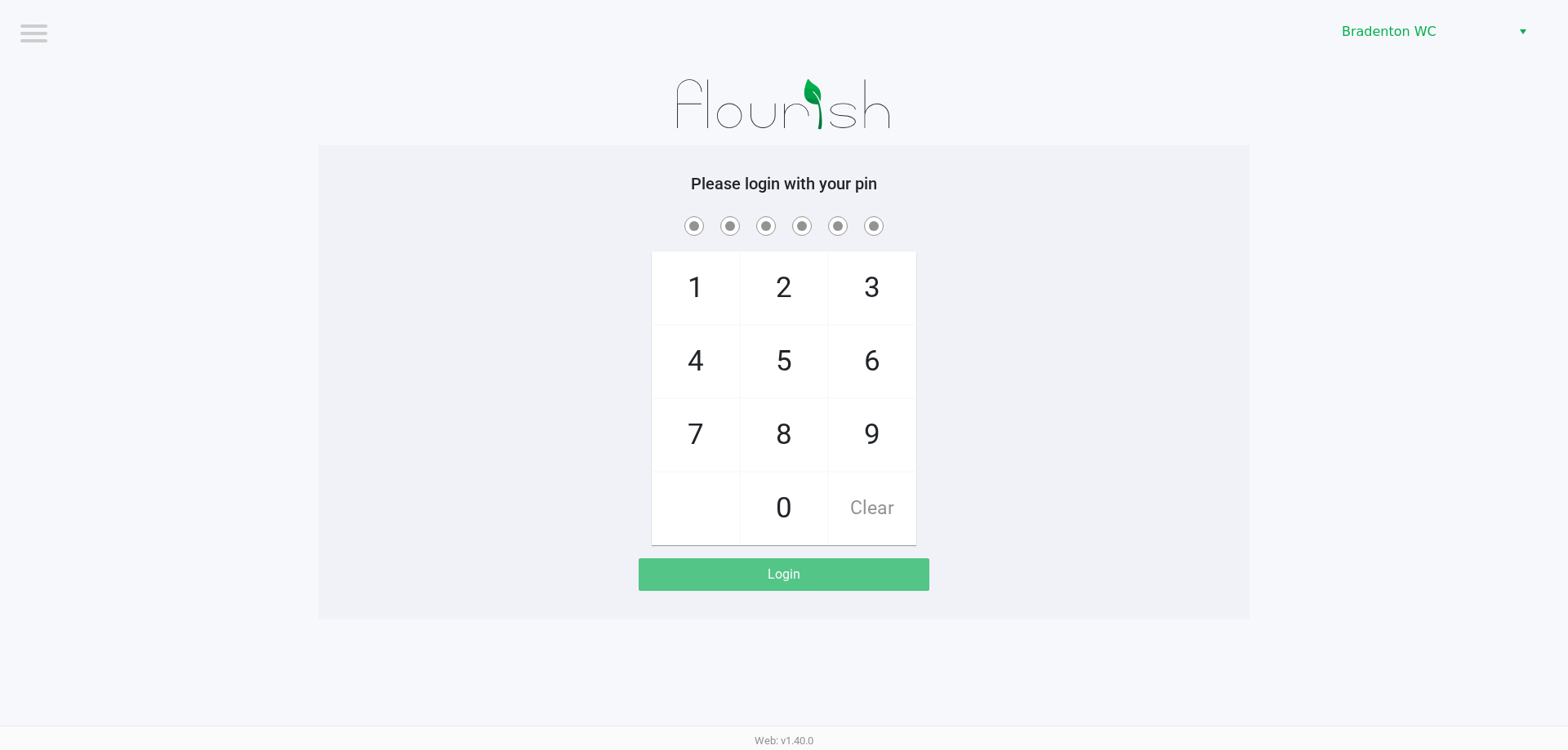
click at [617, 301] on div "1 4 7 2 5 8 0 3 6 9 Clear" at bounding box center [784, 379] width 931 height 332
checkbox input "true"
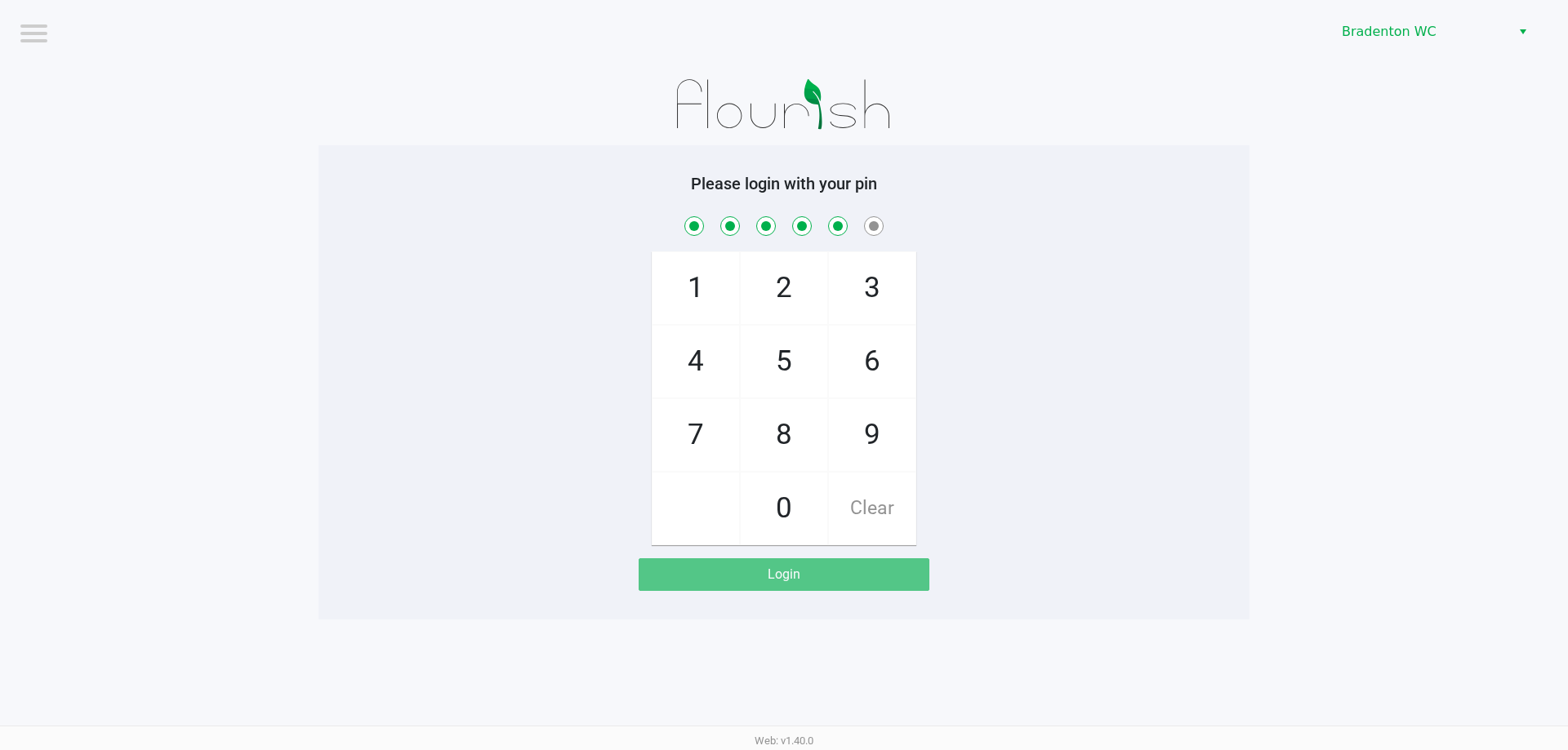
checkbox input "true"
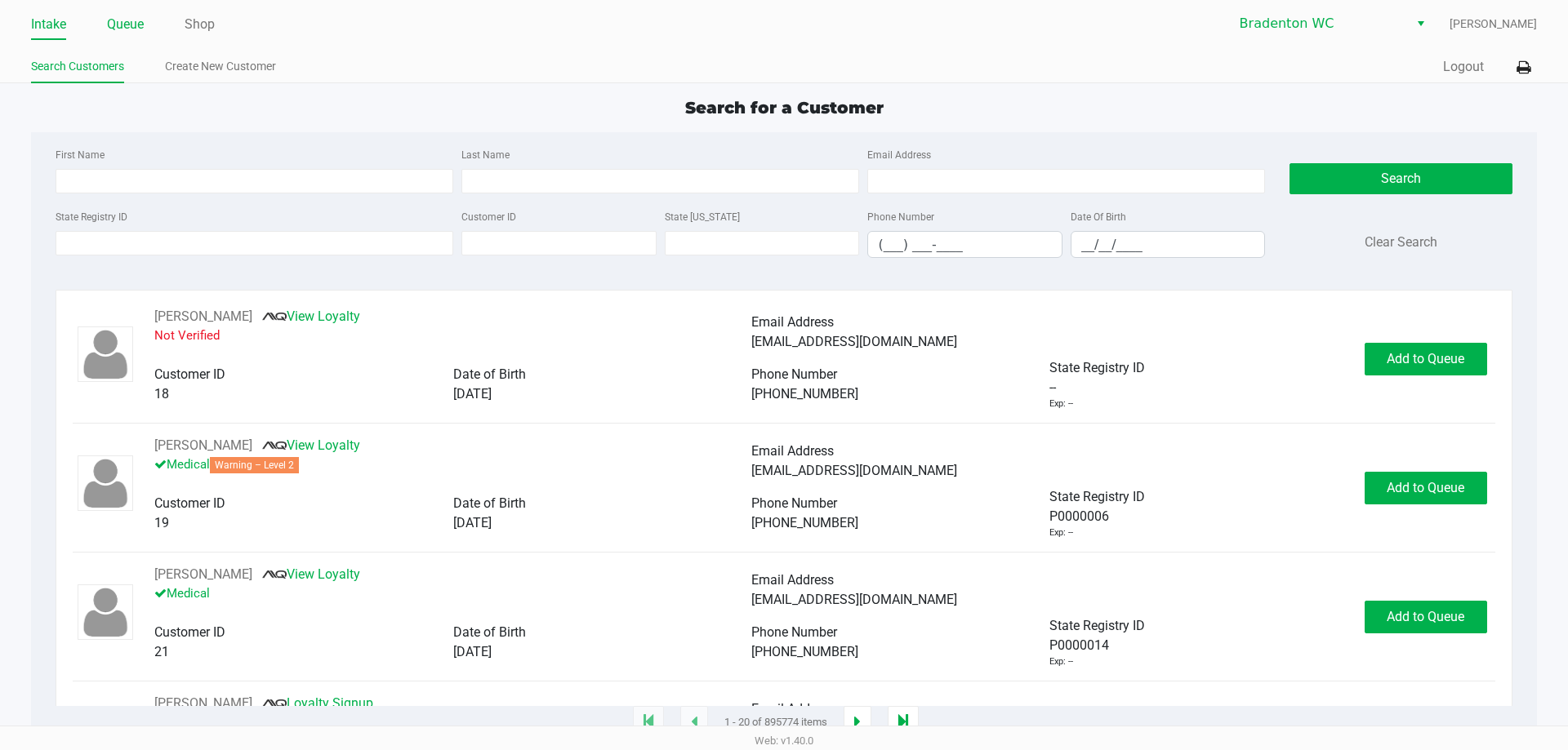
click at [127, 18] on link "Queue" at bounding box center [125, 25] width 36 height 23
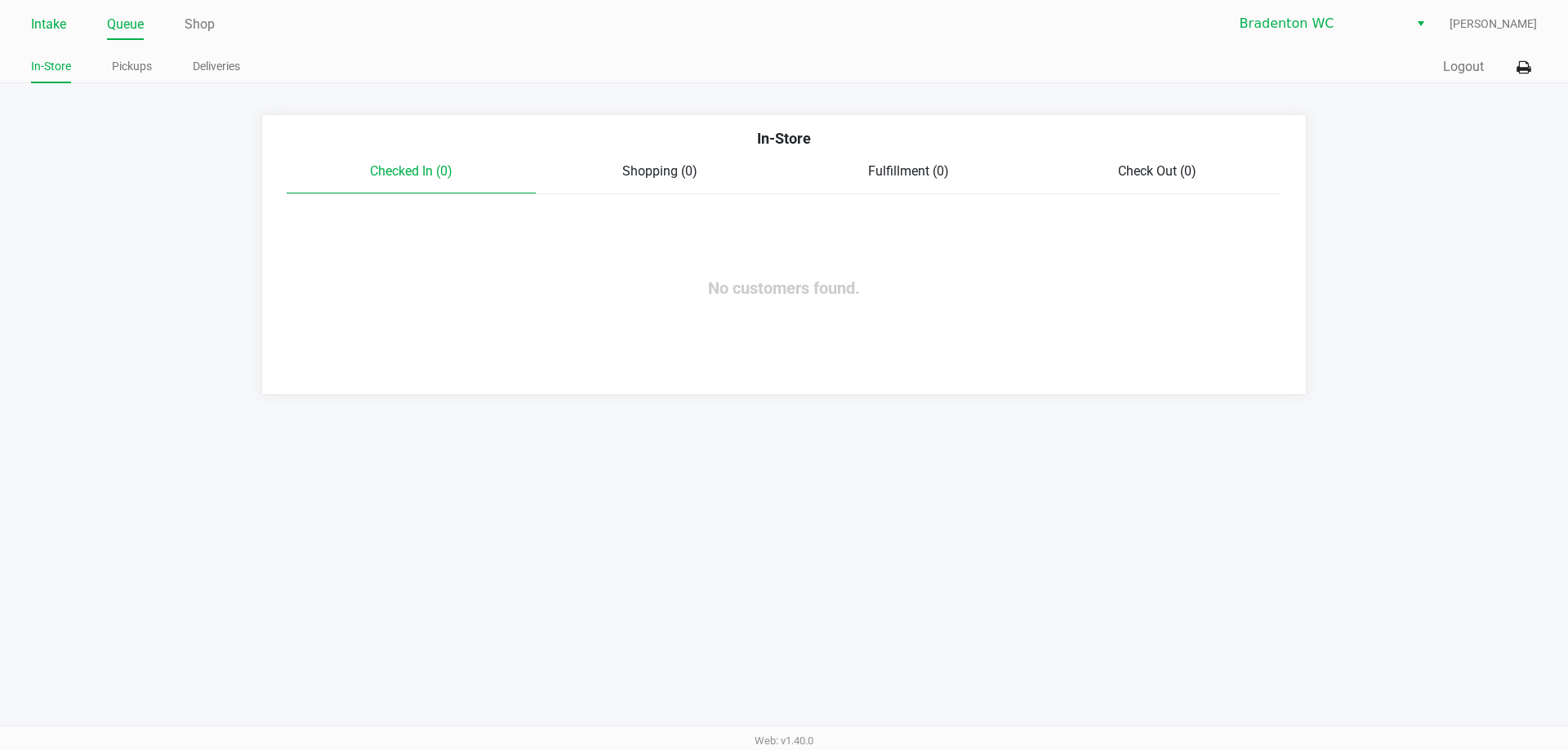
click at [48, 21] on link "Intake" at bounding box center [49, 25] width 35 height 23
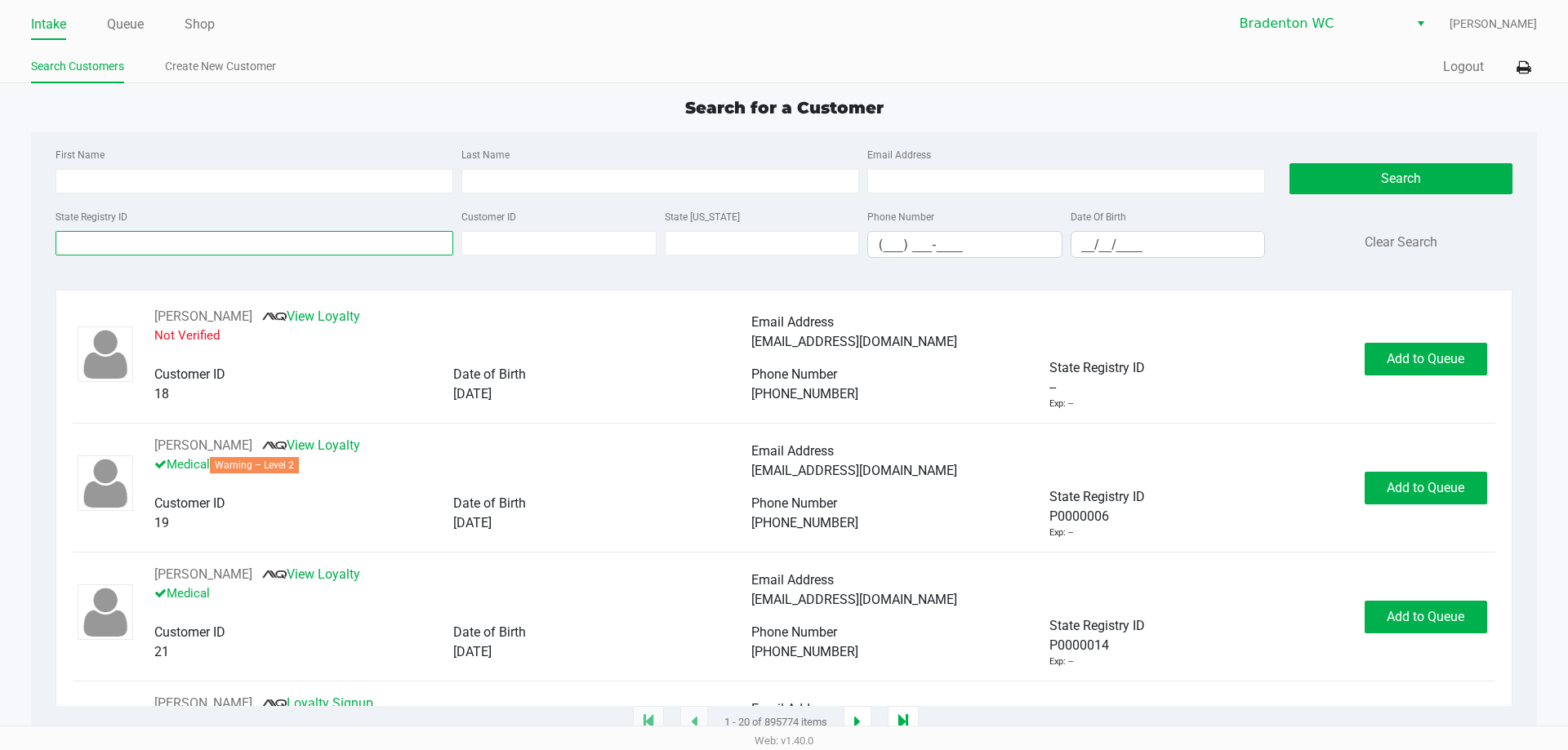
click at [302, 254] on input "State Registry ID" at bounding box center [255, 244] width 398 height 25
click at [1453, 72] on button "Logout" at bounding box center [1464, 66] width 41 height 20
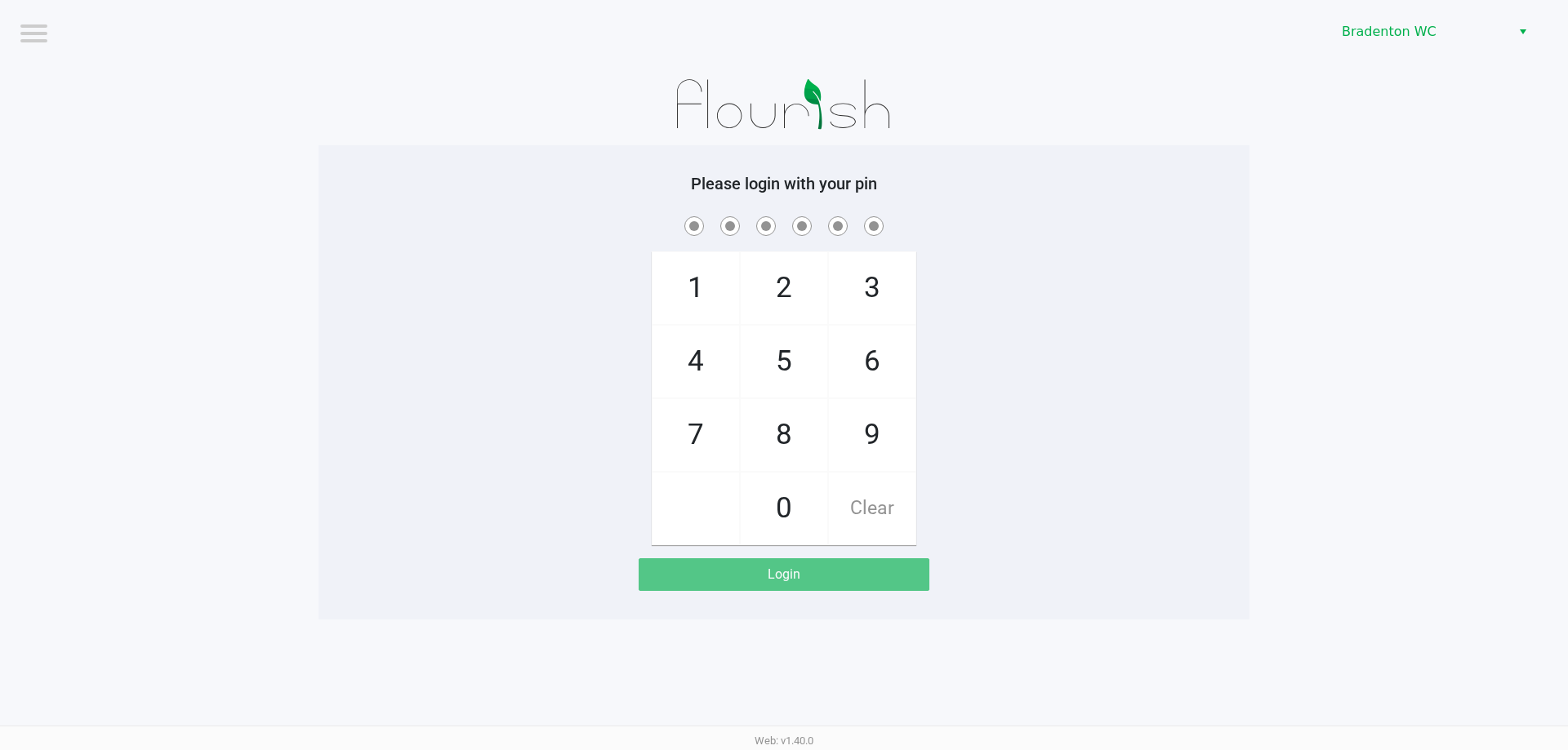
click at [162, 371] on app-pos-login-wrapper "Logout Bradenton WC Please login with your pin 1 4 7 2 5 8 0 3 6 9 Clear Login" at bounding box center [784, 309] width 1568 height 620
checkbox input "true"
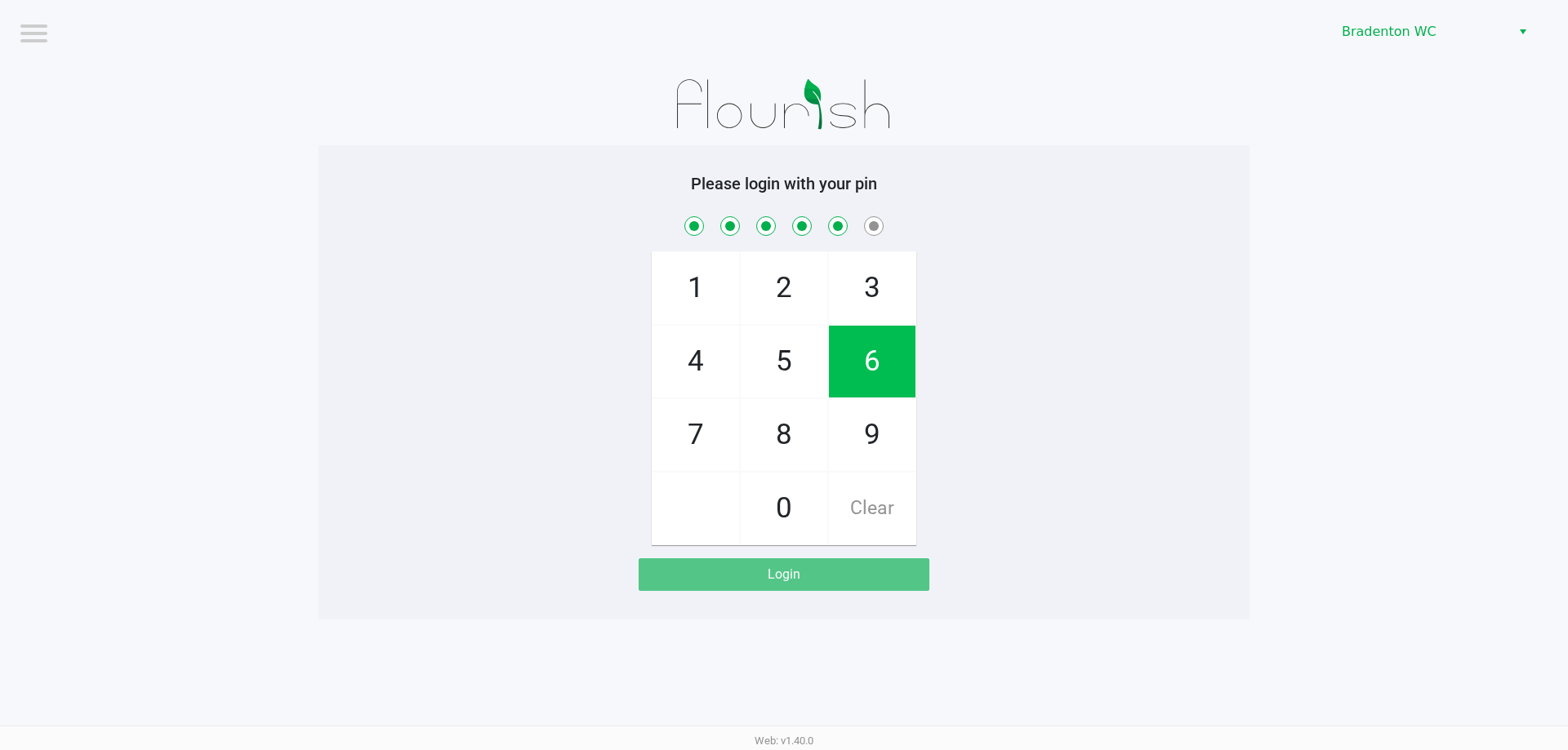
checkbox input "true"
checkbox input "false"
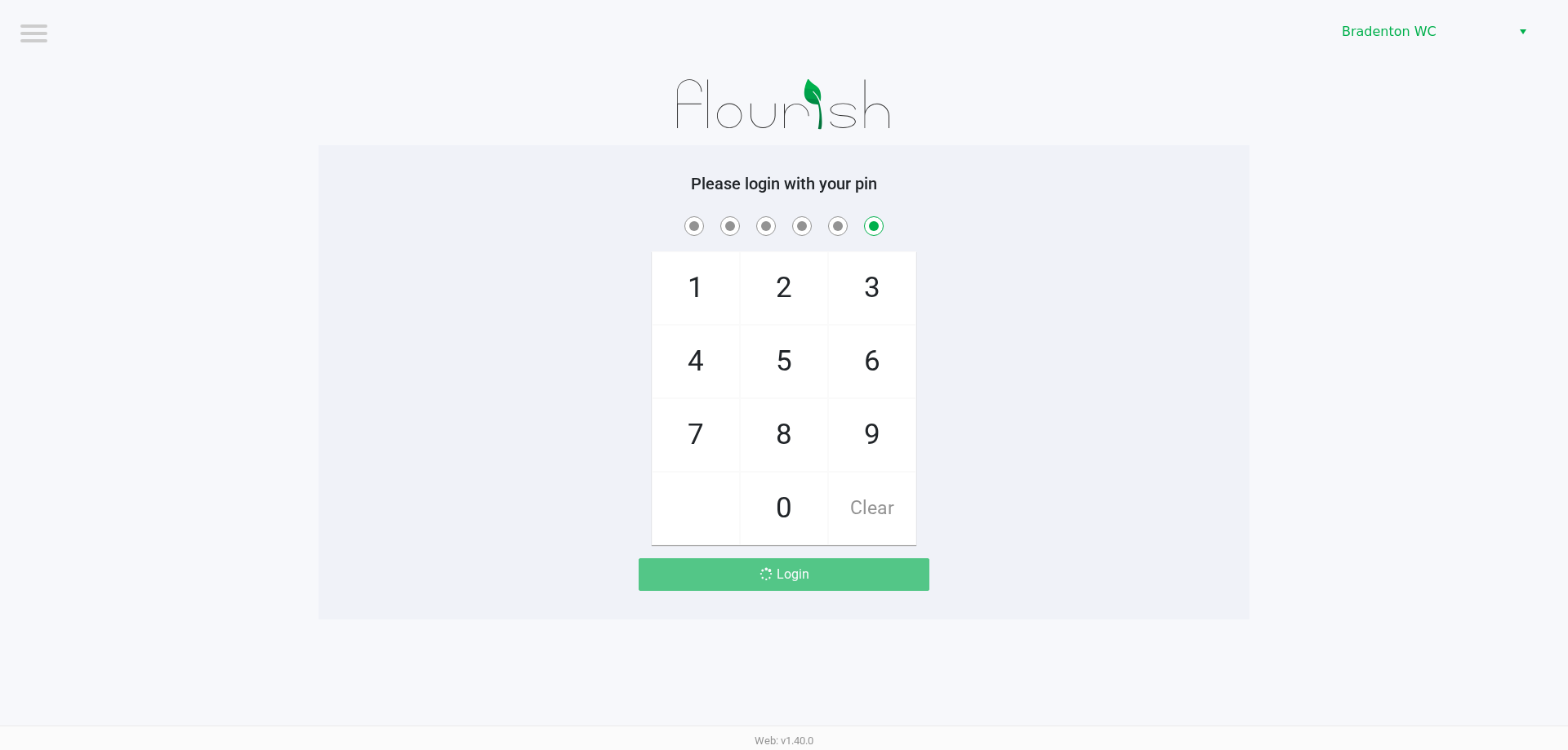
checkbox input "false"
checkbox input "true"
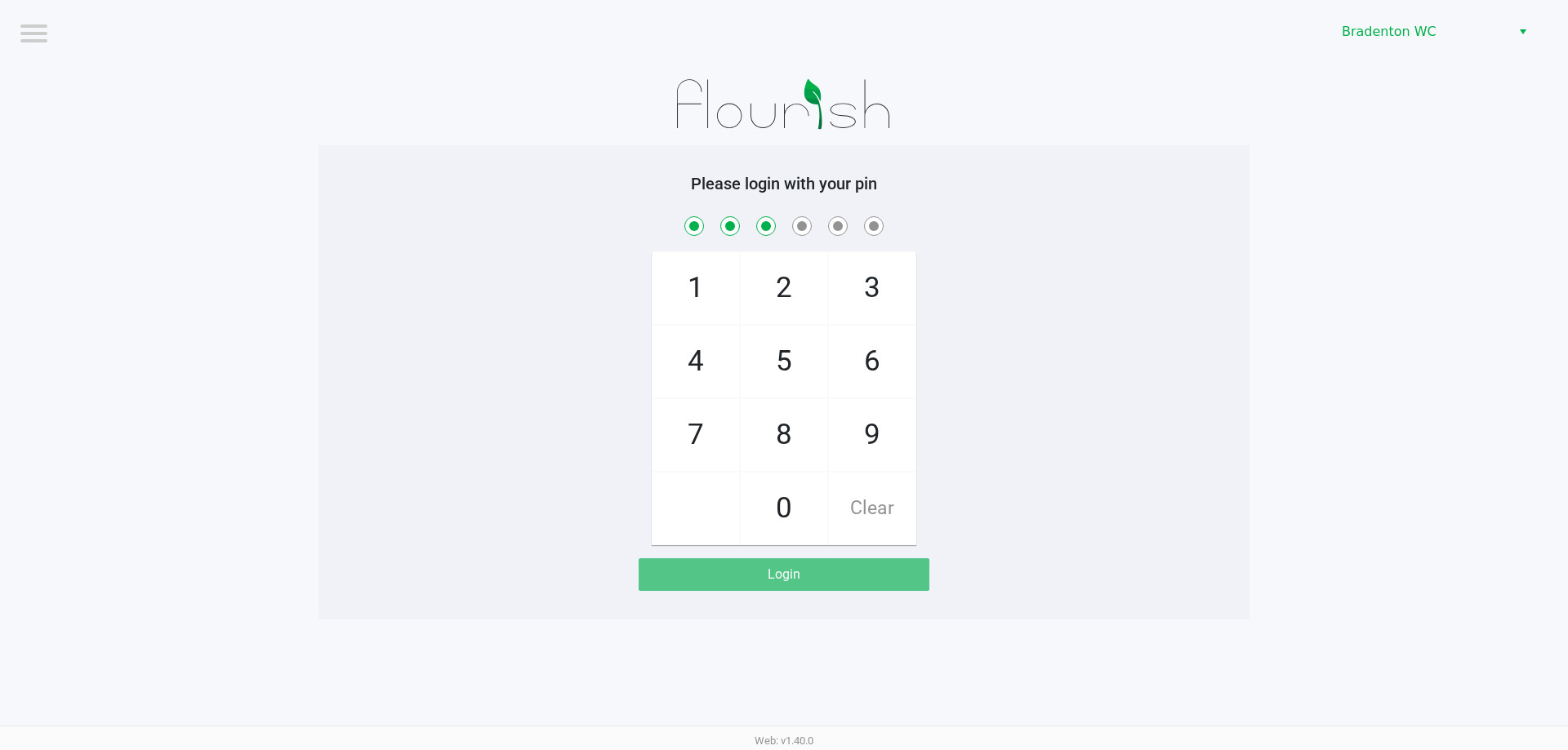
checkbox input "true"
checkbox input "false"
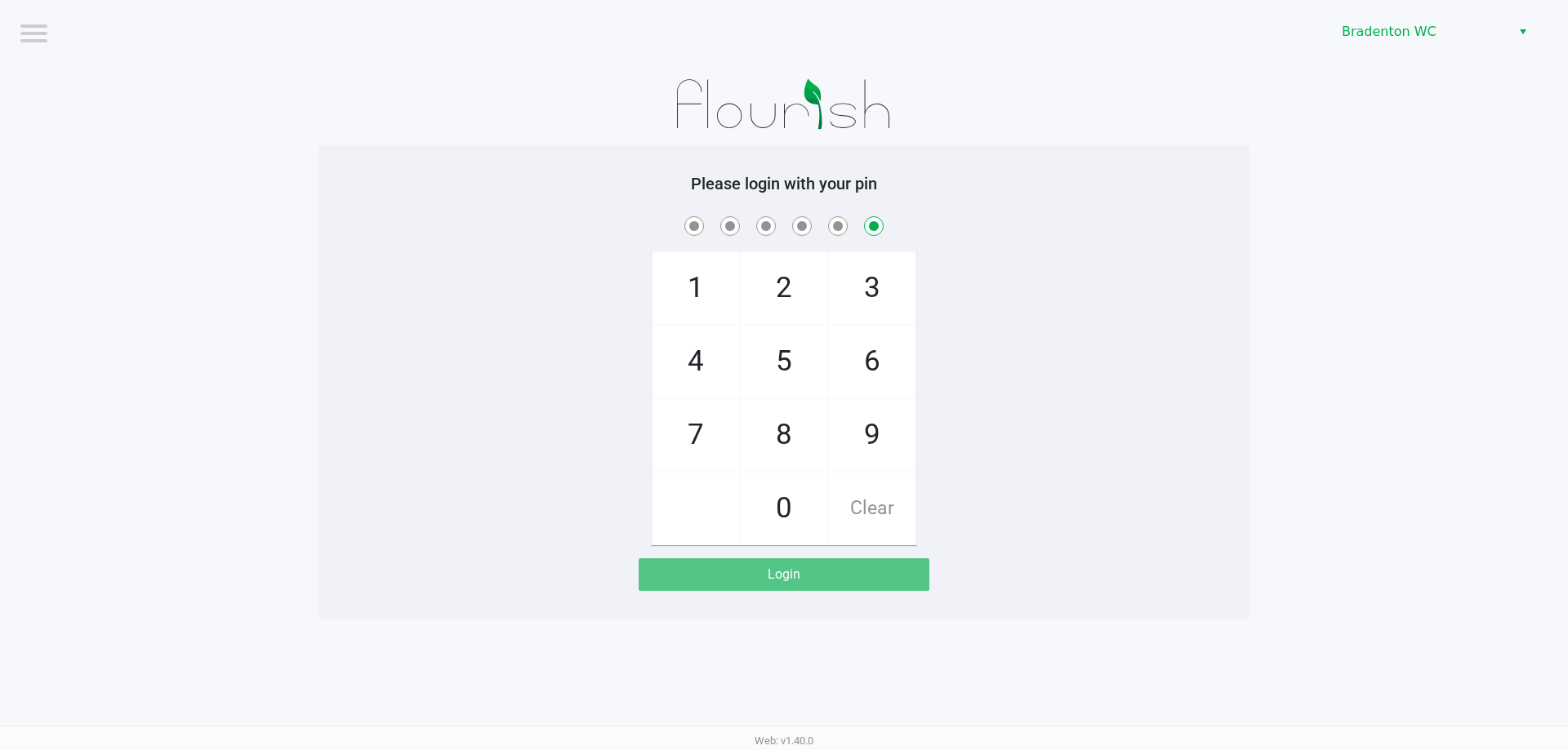
checkbox input "false"
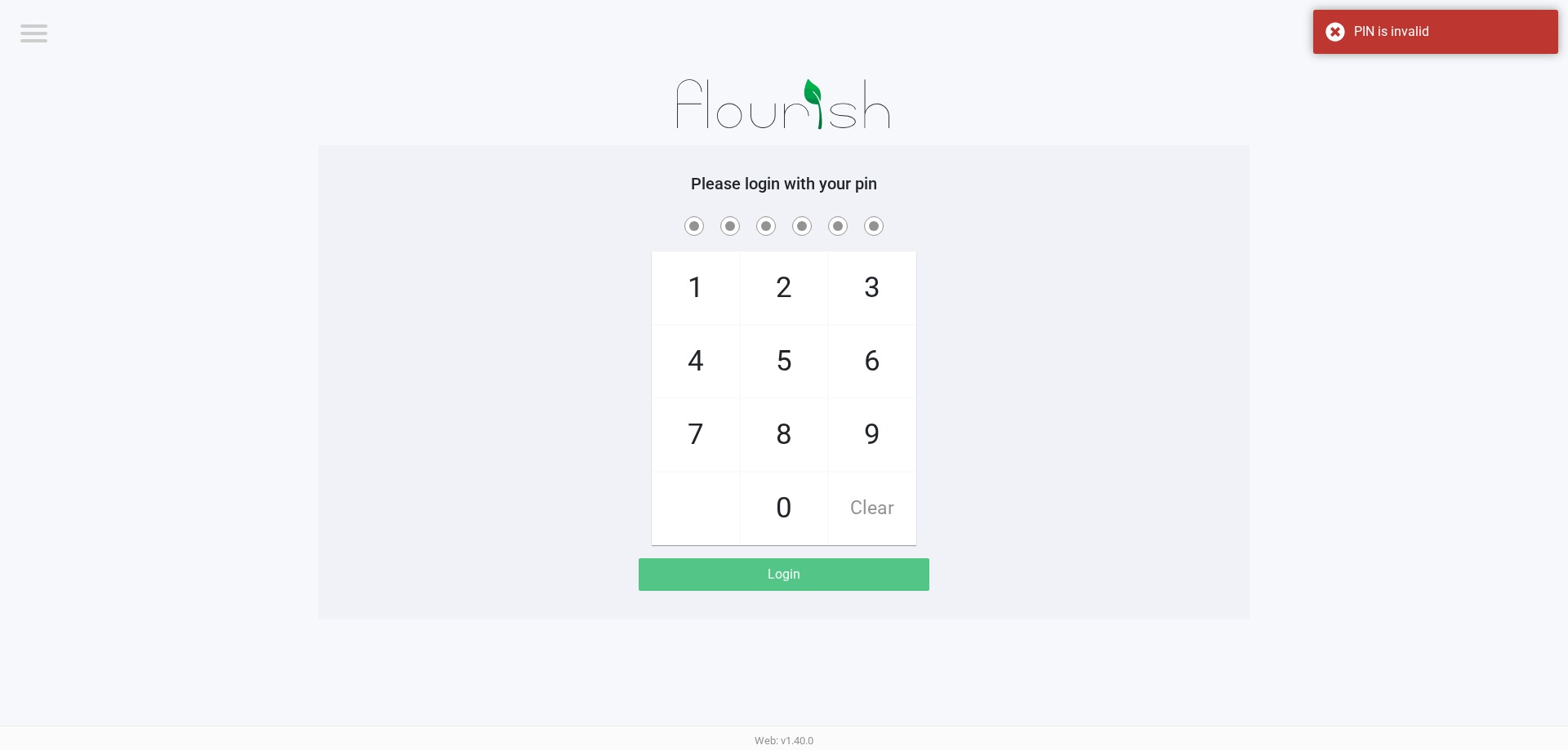
click at [1410, 55] on div "Bradenton WC" at bounding box center [1182, 32] width 772 height 64
click at [1411, 44] on div "PIN is invalid" at bounding box center [1436, 32] width 245 height 44
click at [1411, 40] on span "Bradenton WC" at bounding box center [1422, 32] width 160 height 20
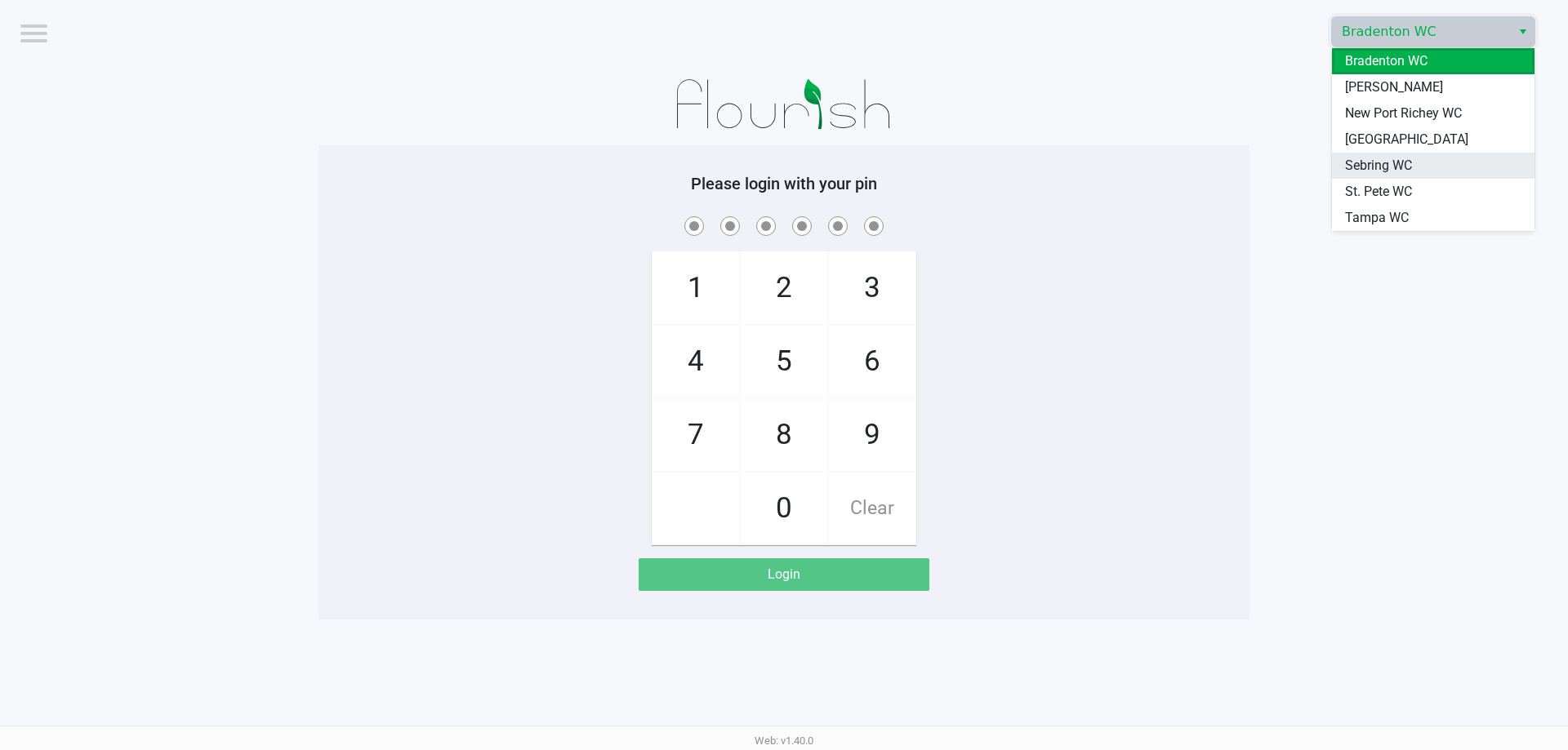
click at [1382, 171] on span "Sebring WC" at bounding box center [1379, 166] width 67 height 20
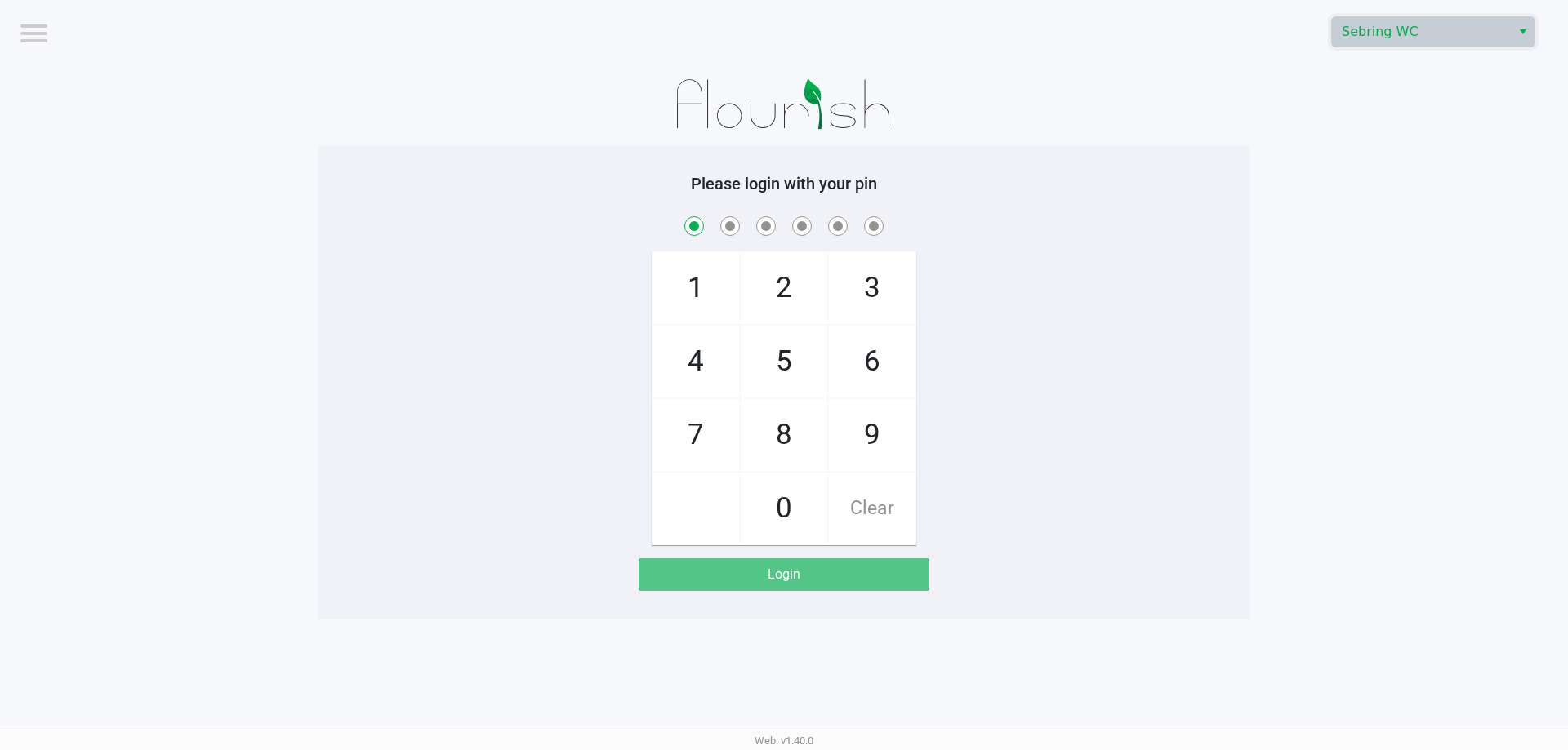
checkbox input "true"
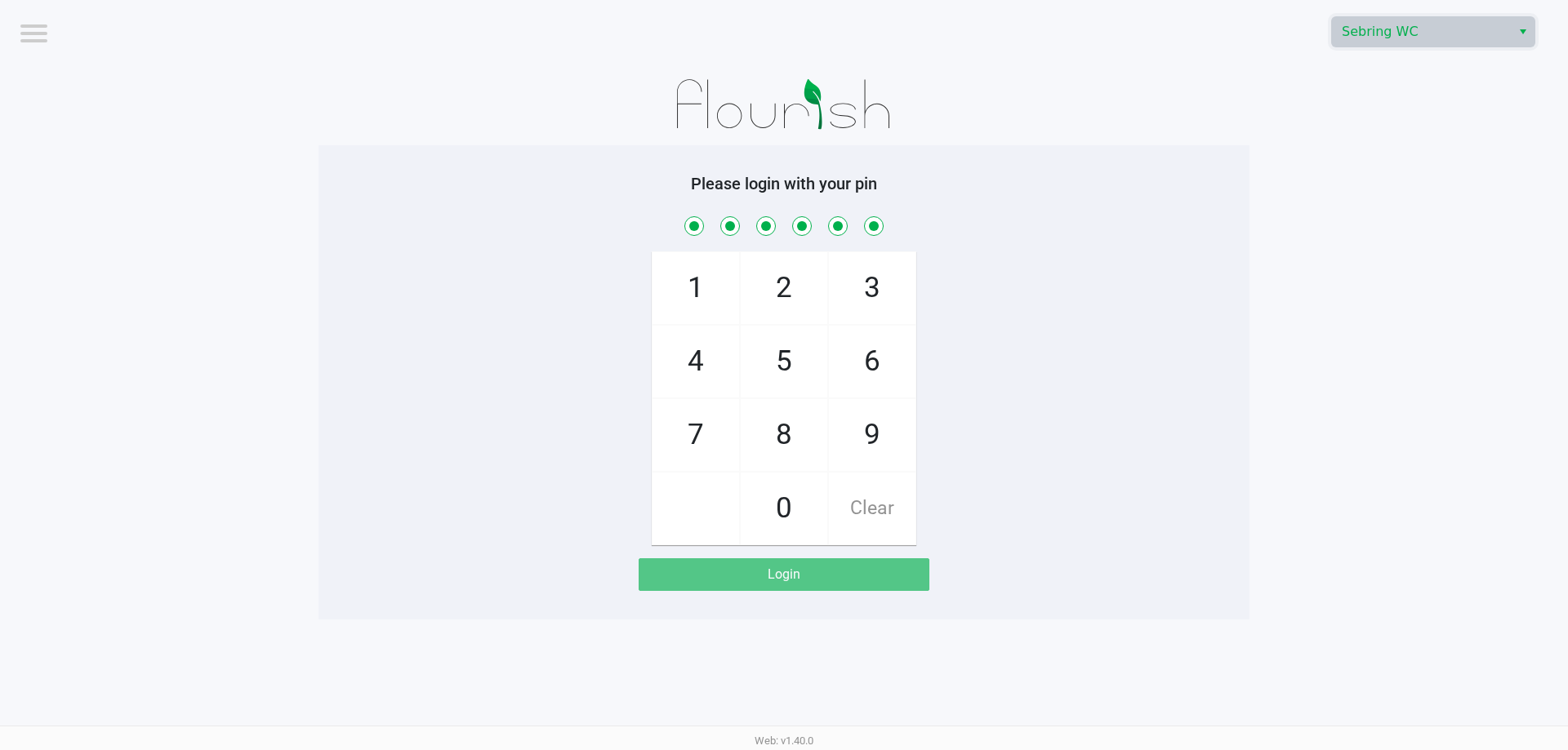
checkbox input "true"
